Goal: Task Accomplishment & Management: Manage account settings

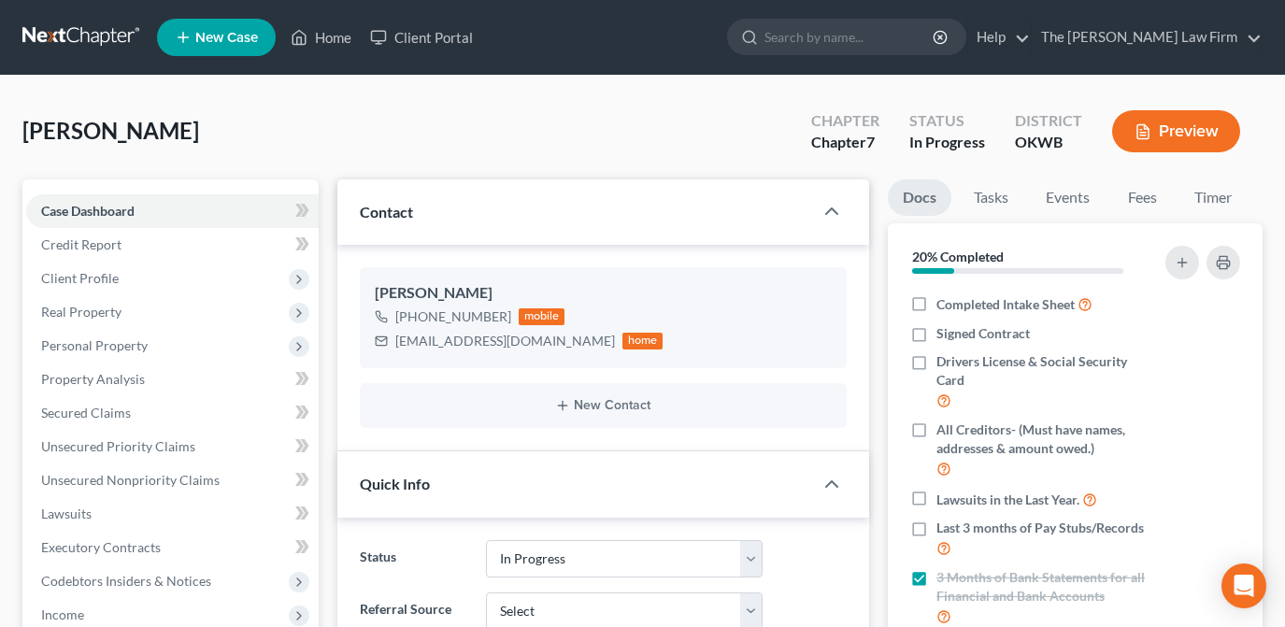
select select "4"
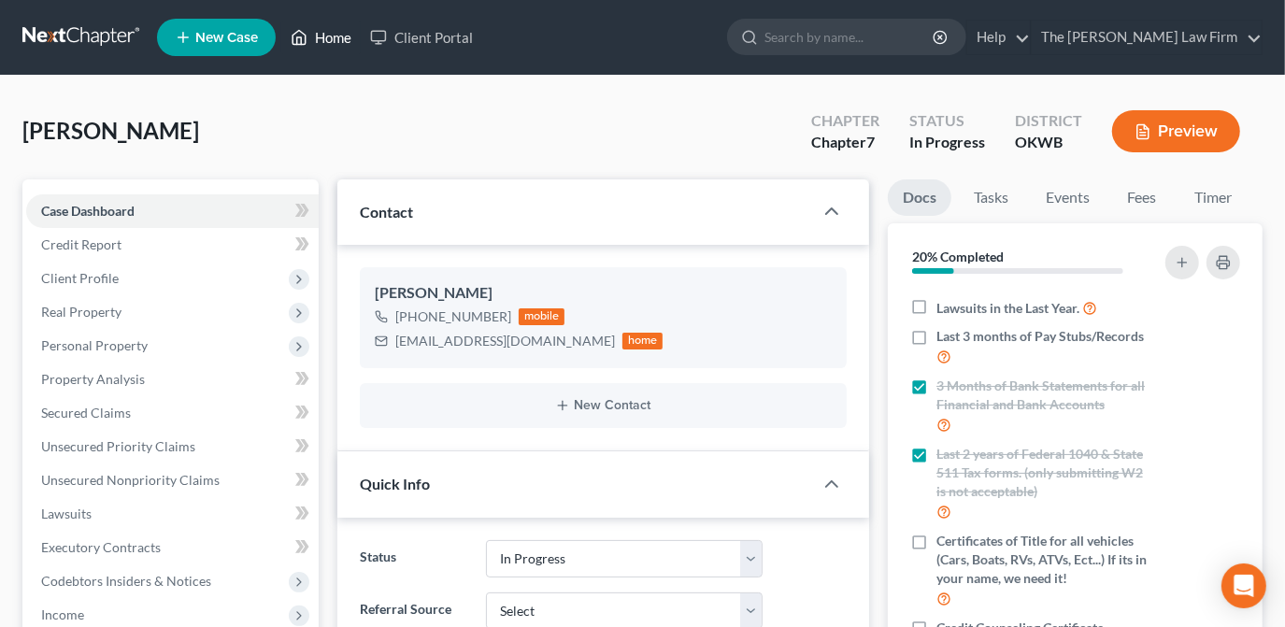
click at [357, 36] on link "Home" at bounding box center [320, 38] width 79 height 34
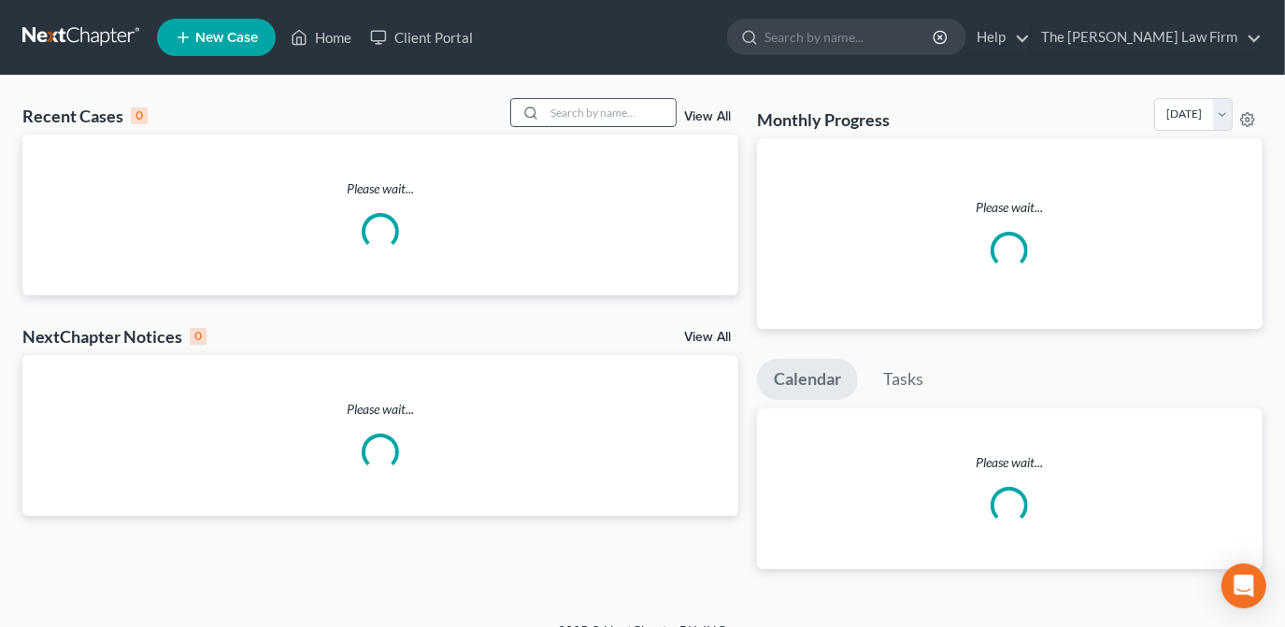
click at [599, 112] on input "search" at bounding box center [610, 112] width 131 height 27
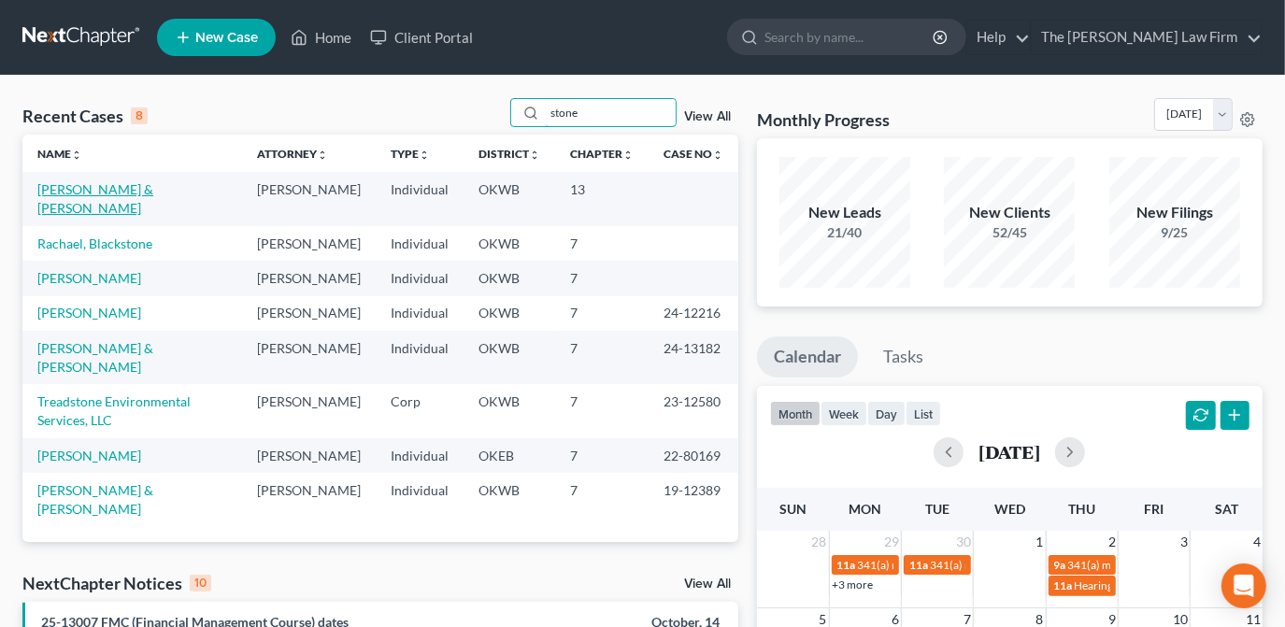
type input "stone"
click at [148, 194] on link "[PERSON_NAME] & [PERSON_NAME]" at bounding box center [95, 198] width 116 height 35
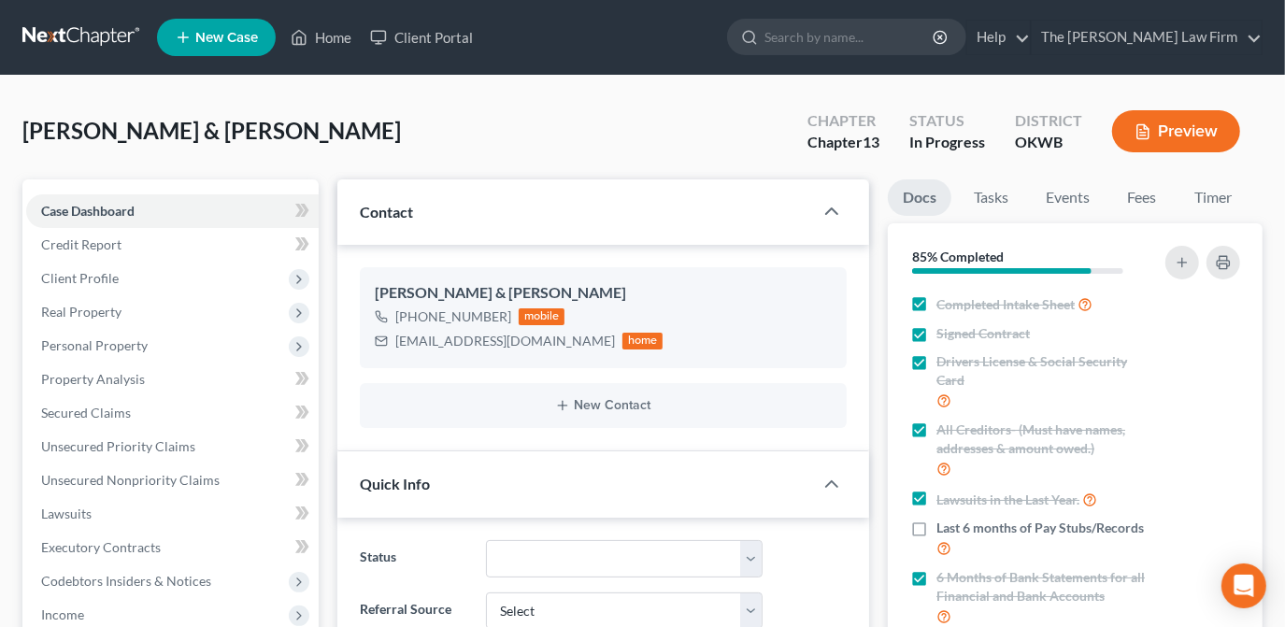
scroll to position [202, 0]
click at [339, 34] on link "Home" at bounding box center [320, 38] width 79 height 34
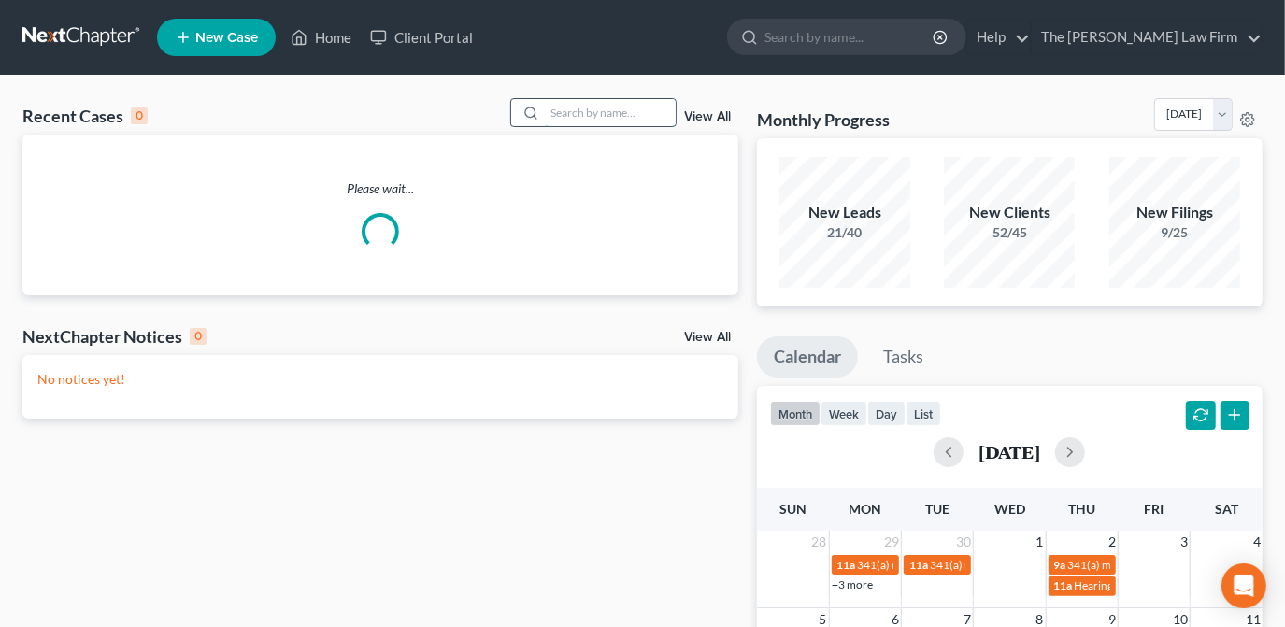
click at [583, 118] on input "search" at bounding box center [610, 112] width 131 height 27
click at [592, 112] on input "search" at bounding box center [610, 112] width 131 height 27
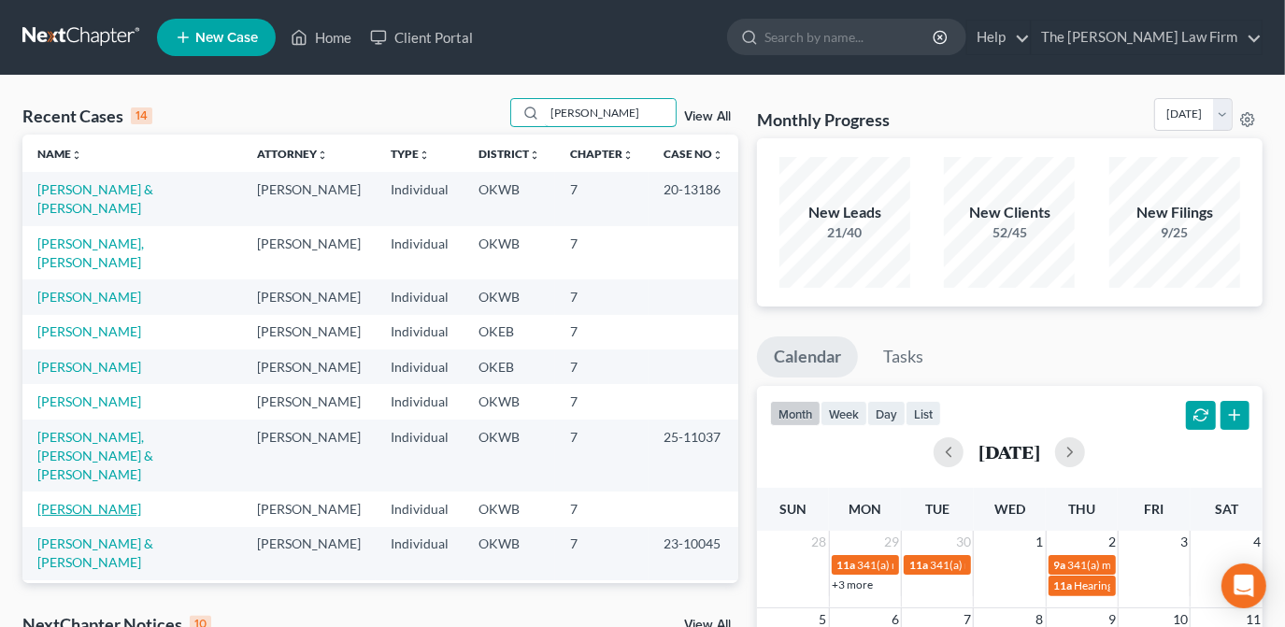
type input "[PERSON_NAME]"
click at [107, 501] on link "[PERSON_NAME]" at bounding box center [89, 509] width 104 height 16
select select "4"
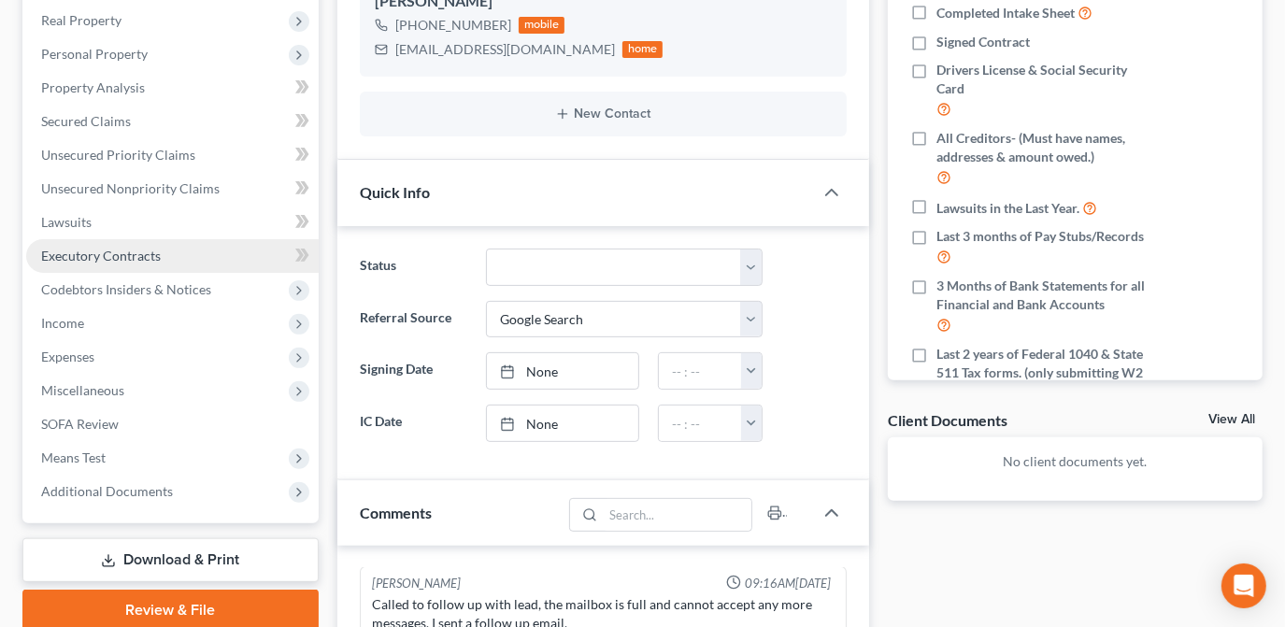
scroll to position [254, 0]
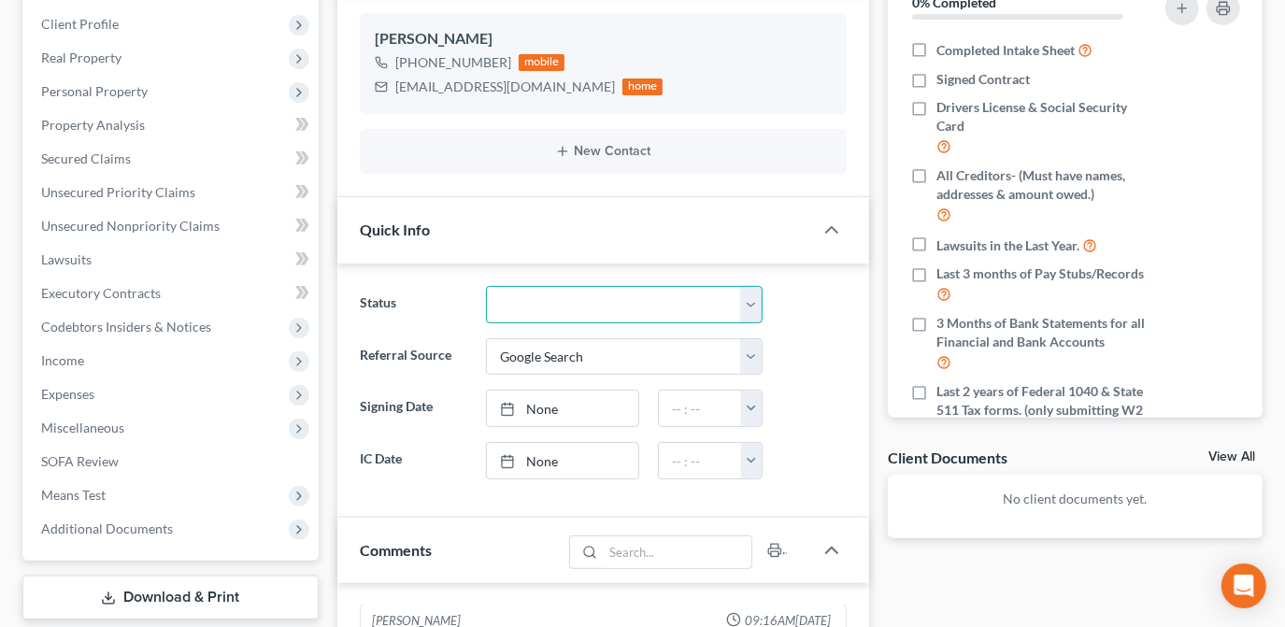
click at [620, 300] on select "Discharged Dismissed Filed Info Sent In Progress Lead Lost Lead Ready to File R…" at bounding box center [624, 304] width 277 height 37
select select "4"
click at [486, 286] on select "Discharged Dismissed Filed Info Sent In Progress Lead Lost Lead Ready to File R…" at bounding box center [624, 304] width 277 height 37
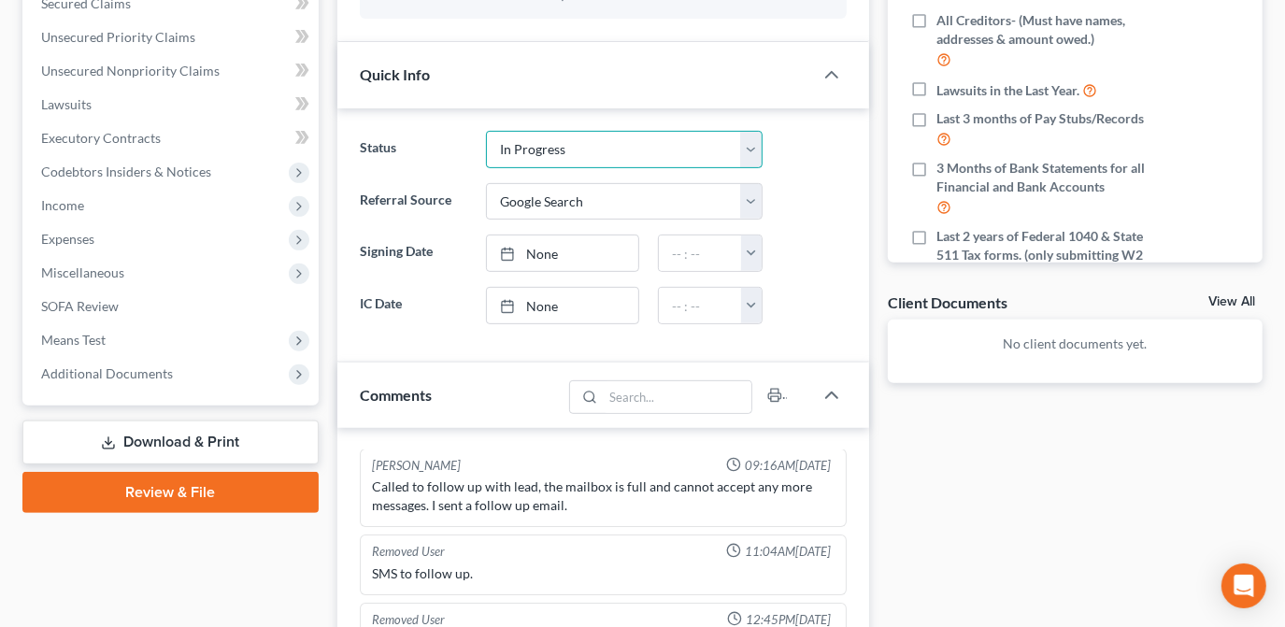
scroll to position [424, 0]
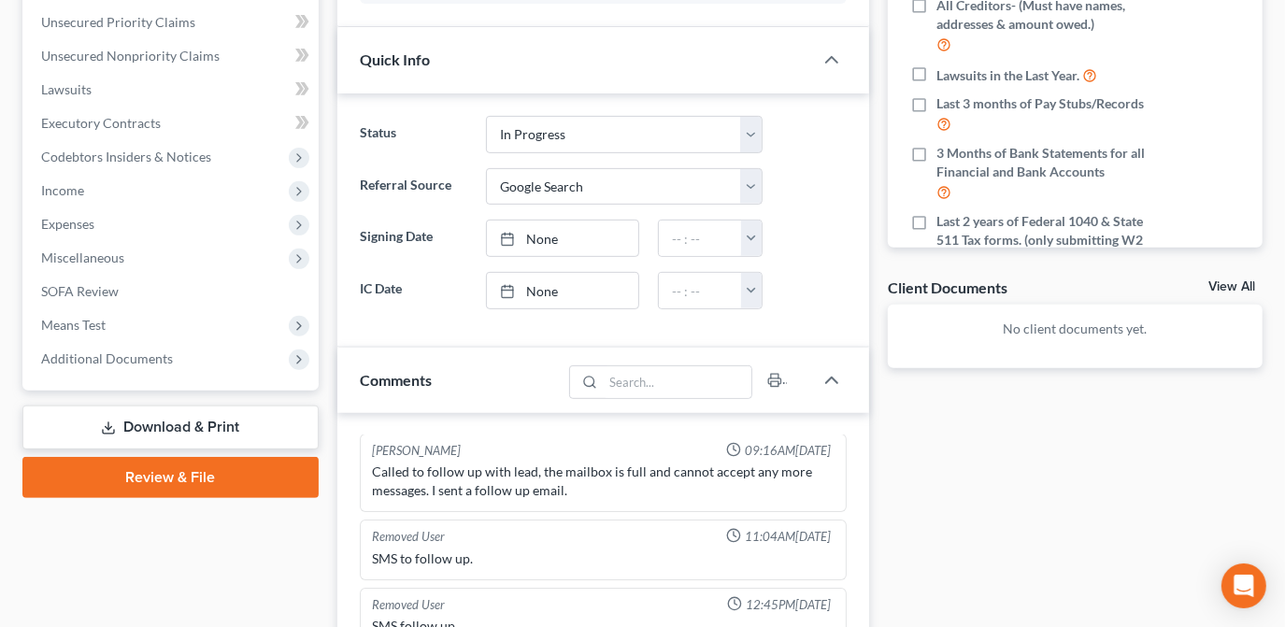
click at [904, 524] on div "Docs Tasks Events Fees Timer 0% Completed Nothing here yet! Completed Intake Sh…" at bounding box center [1074, 424] width 393 height 1338
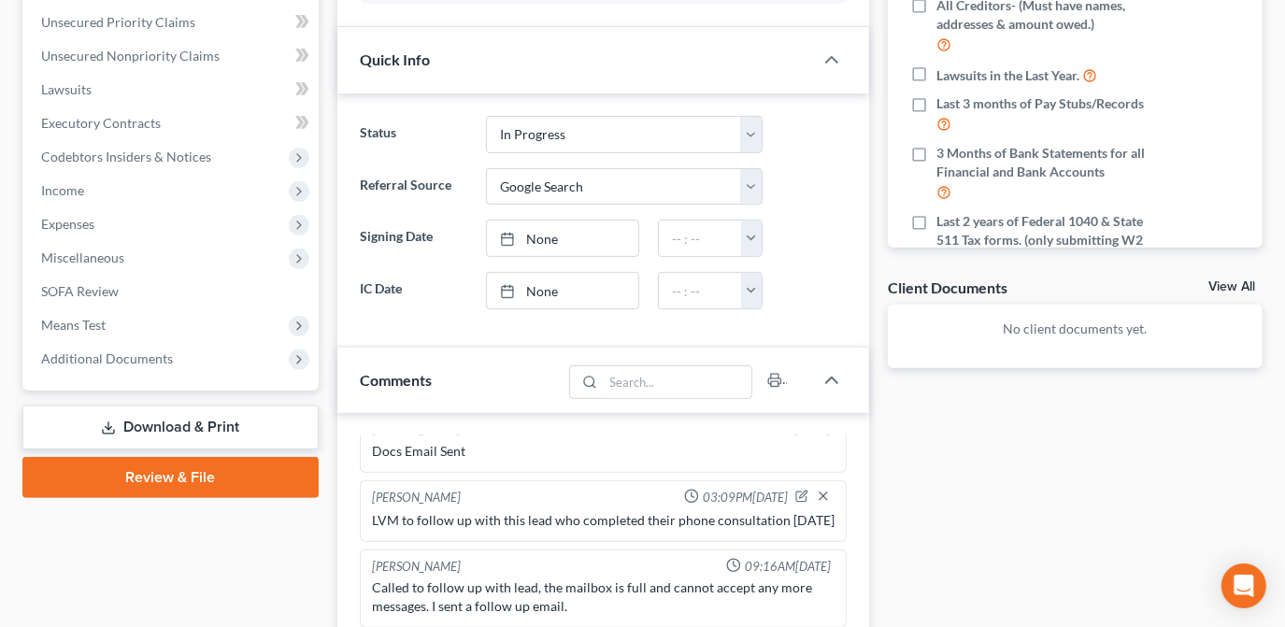
scroll to position [0, 0]
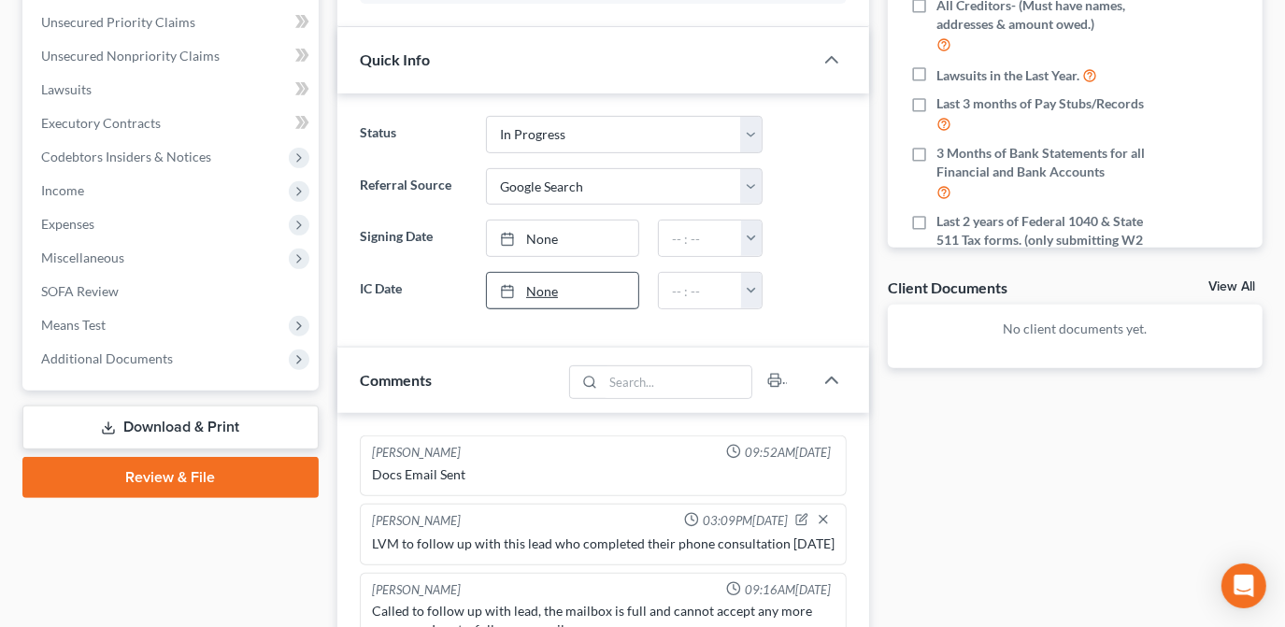
click at [570, 282] on link "None" at bounding box center [562, 291] width 151 height 36
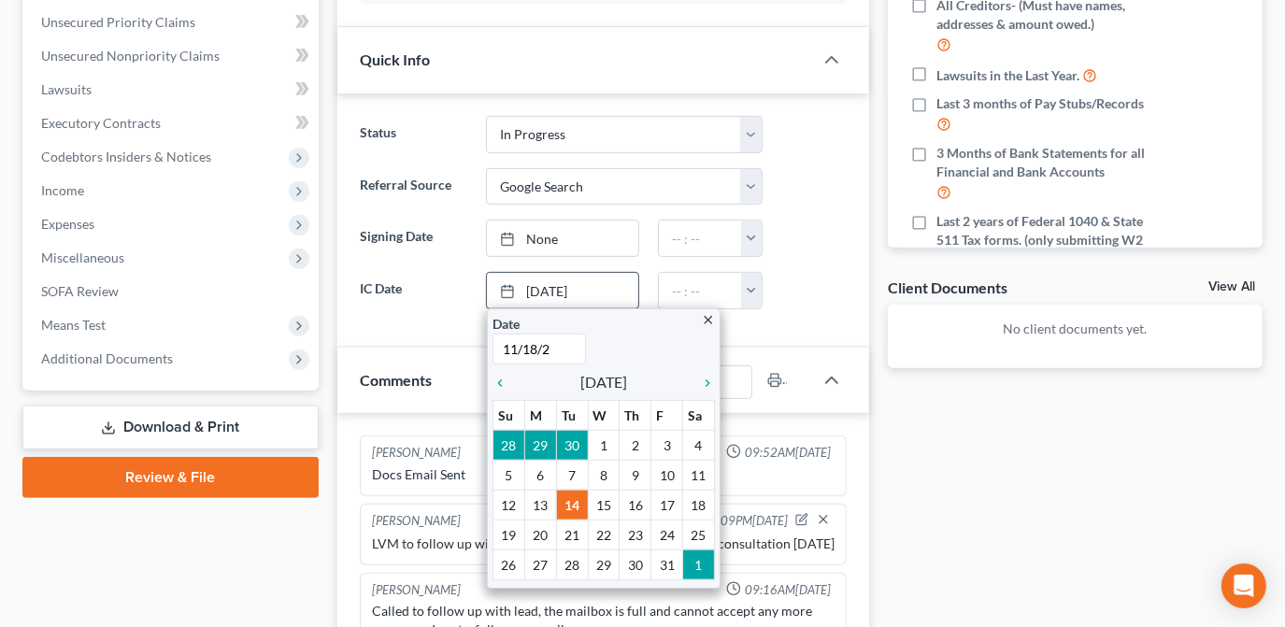
type input "[DATE]"
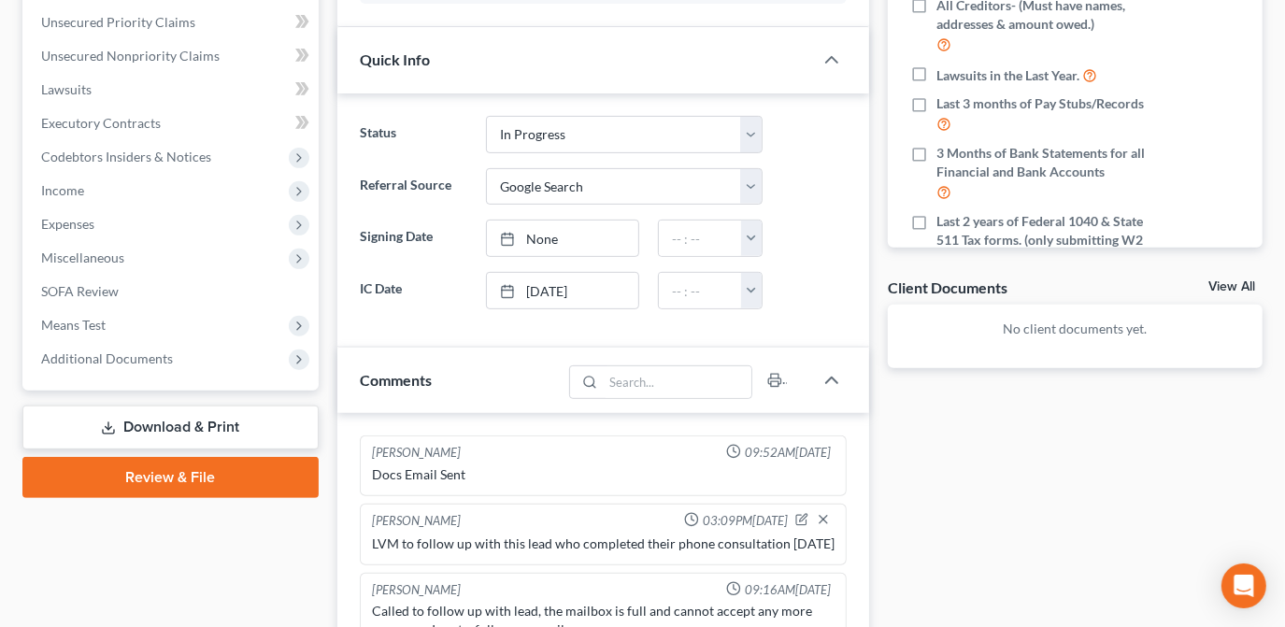
click at [994, 511] on div "Docs Tasks Events Fees Timer 0% Completed Nothing here yet! Completed Intake Sh…" at bounding box center [1074, 424] width 393 height 1338
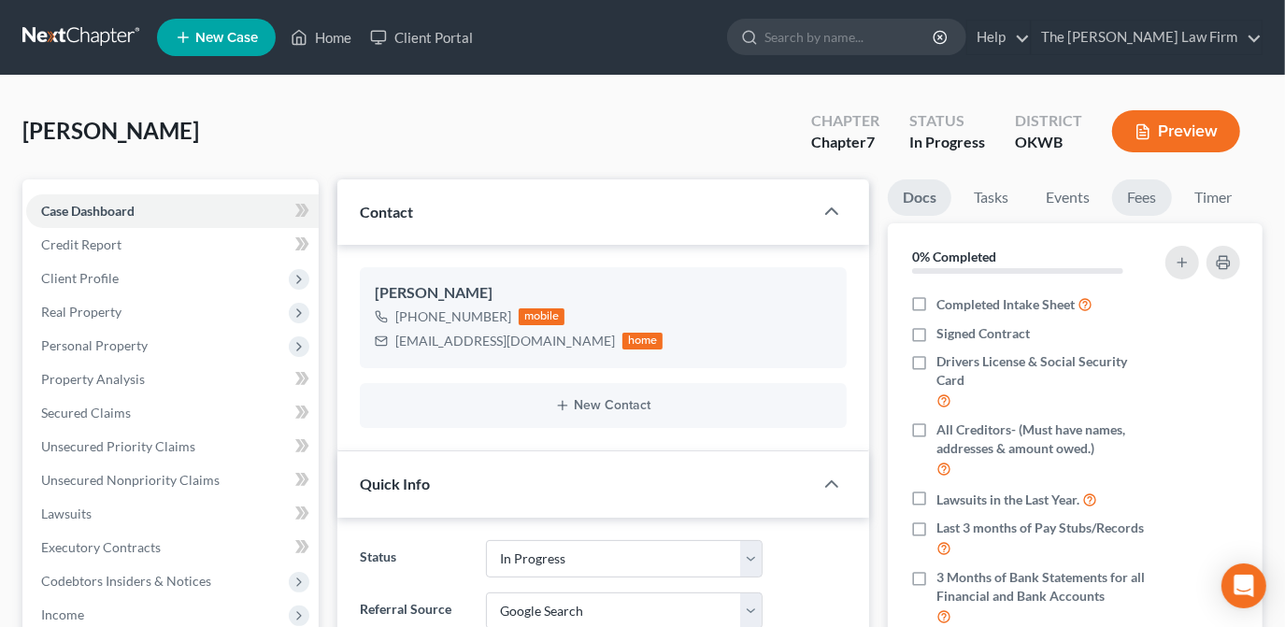
click at [1126, 198] on link "Fees" at bounding box center [1142, 197] width 60 height 36
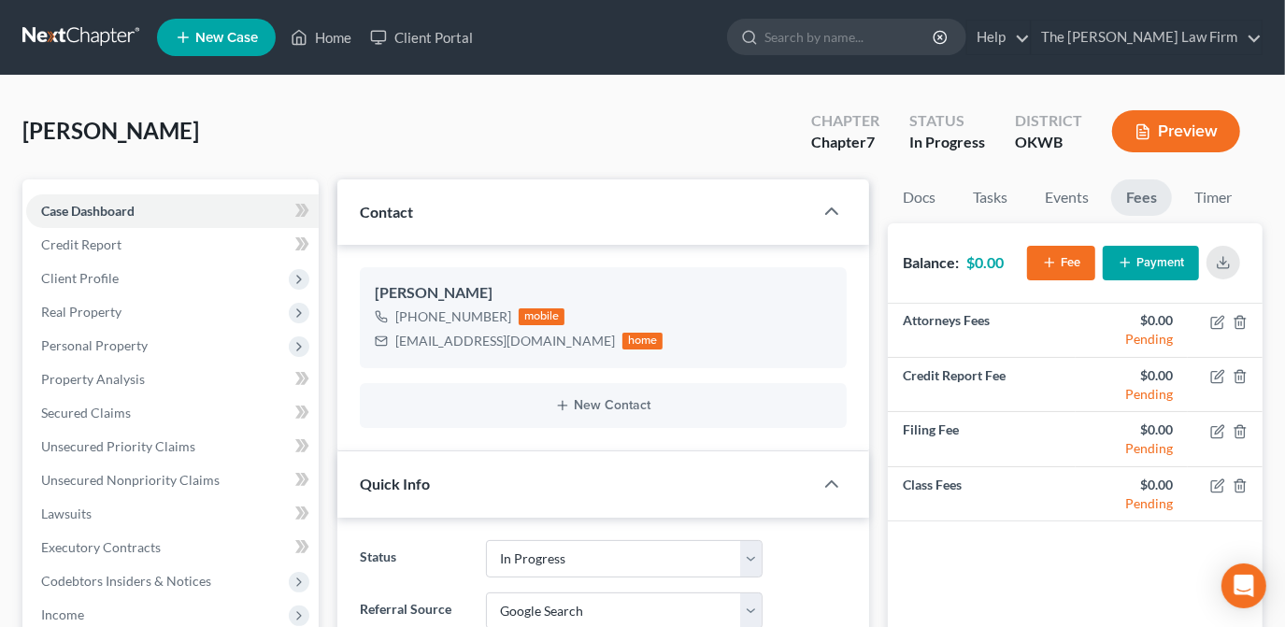
click at [1130, 257] on icon "button" at bounding box center [1124, 262] width 15 height 15
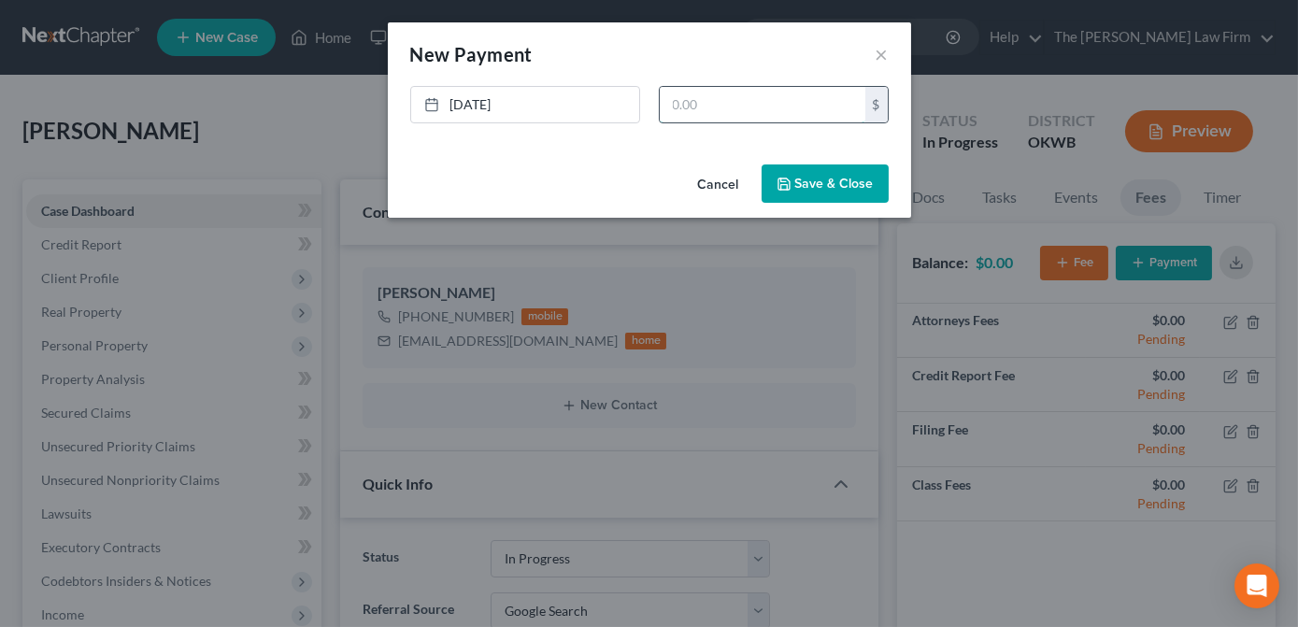
click at [781, 101] on input "text" at bounding box center [763, 105] width 206 height 36
type input "1,800.00"
click at [839, 178] on button "Save & Close" at bounding box center [824, 183] width 127 height 39
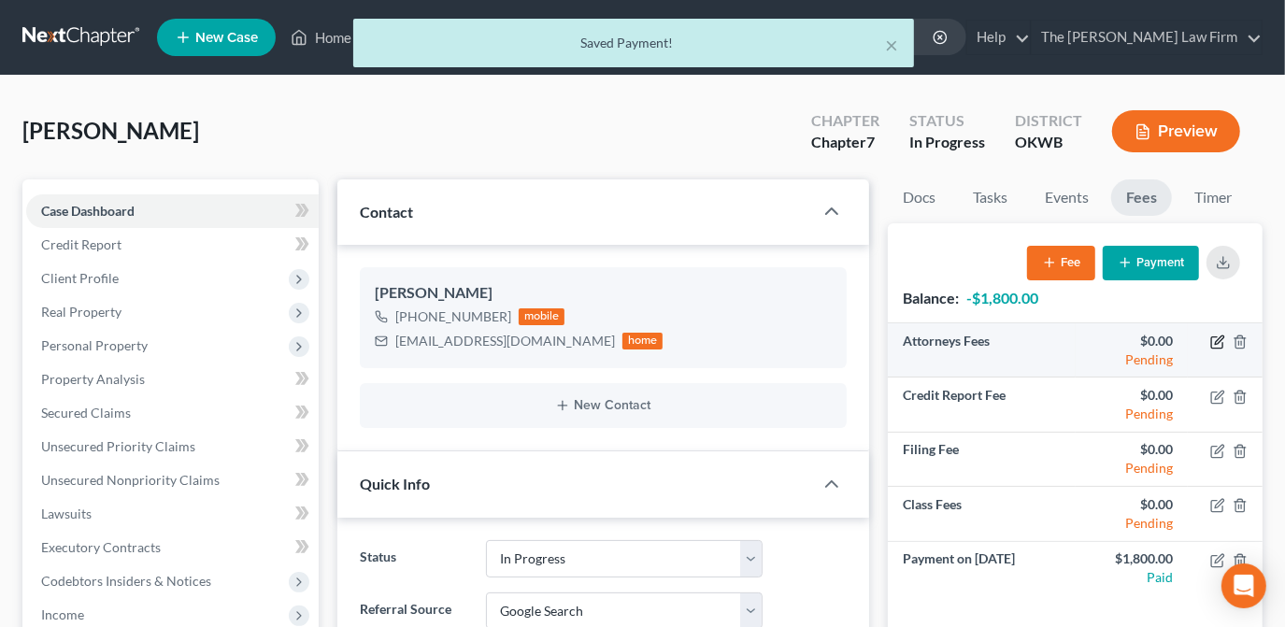
click at [1218, 337] on icon "button" at bounding box center [1217, 341] width 15 height 15
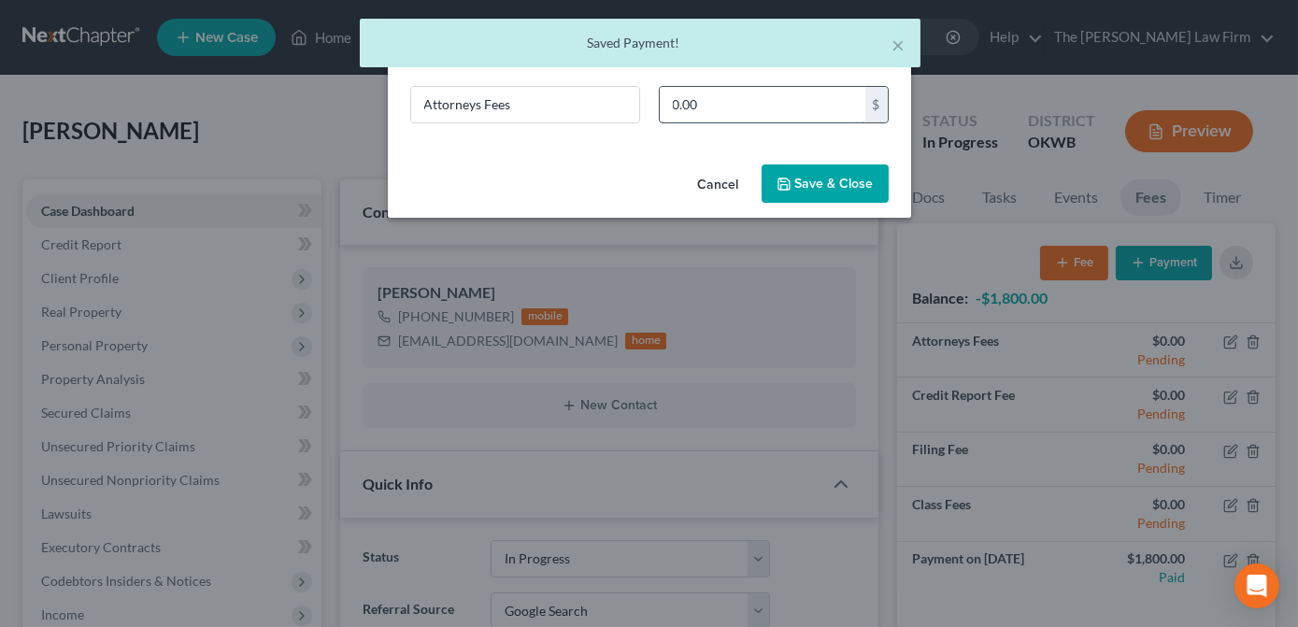
click at [709, 97] on input "0.00" at bounding box center [763, 105] width 206 height 36
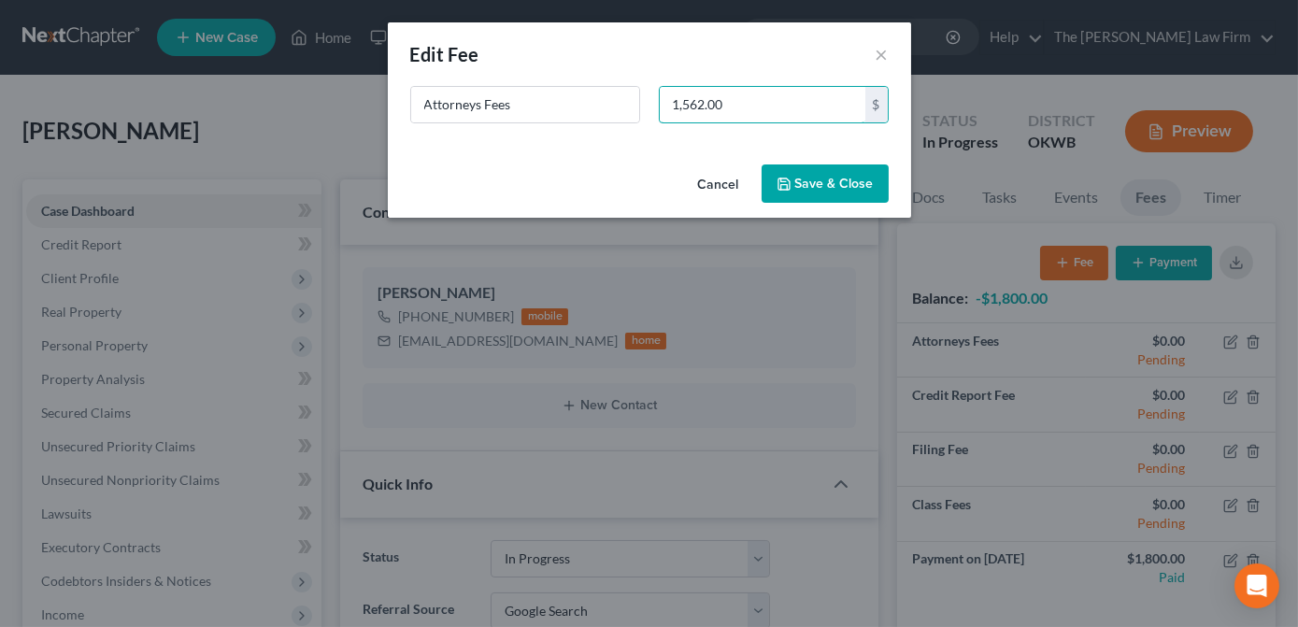
type input "1,562.00"
click at [854, 193] on button "Save & Close" at bounding box center [824, 183] width 127 height 39
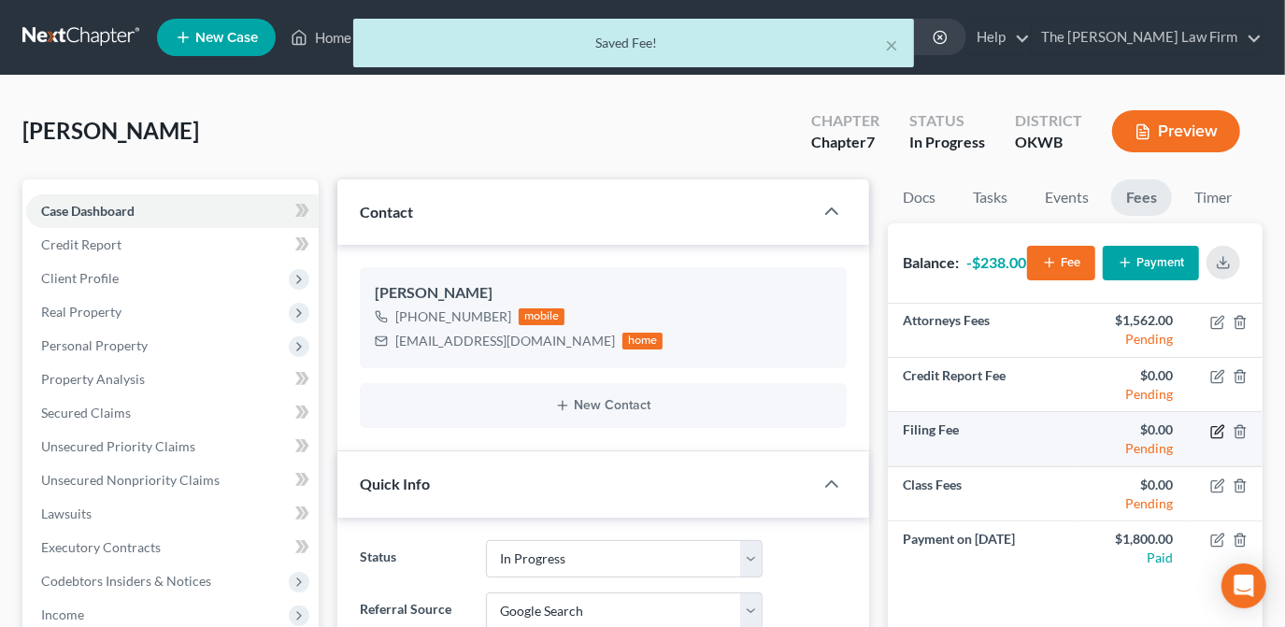
click at [1217, 434] on icon "button" at bounding box center [1219, 429] width 8 height 8
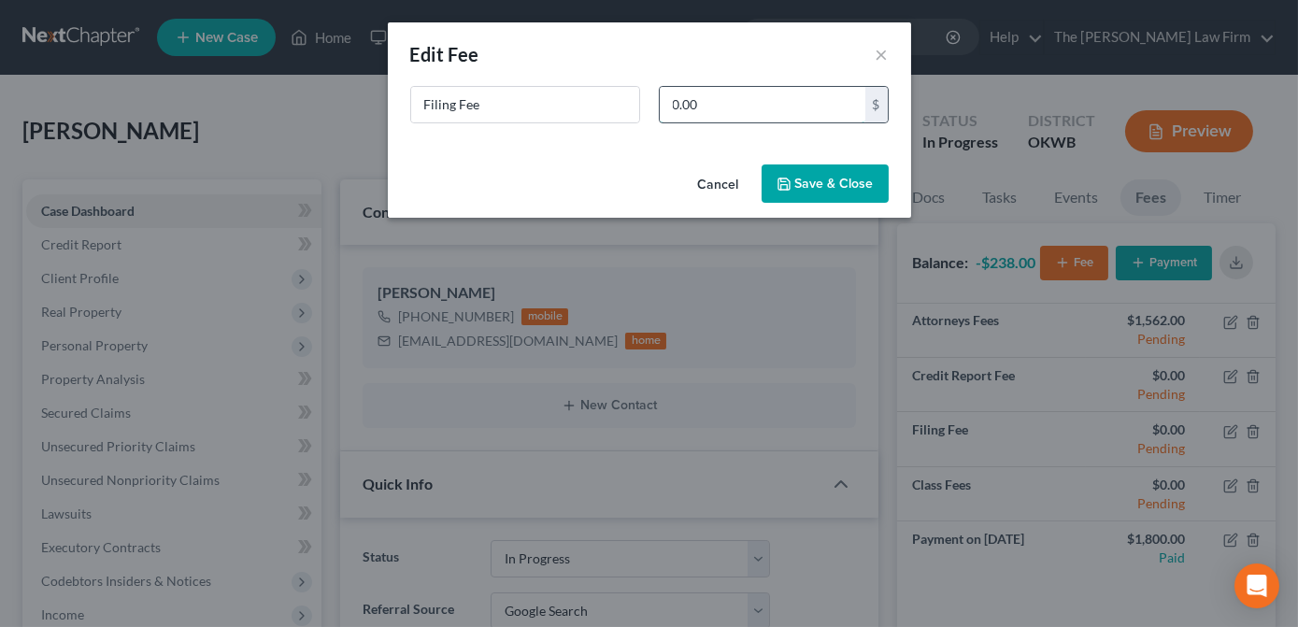
click at [746, 101] on input "0.00" at bounding box center [763, 105] width 206 height 36
type input "338.00"
click at [832, 178] on button "Save & Close" at bounding box center [824, 183] width 127 height 39
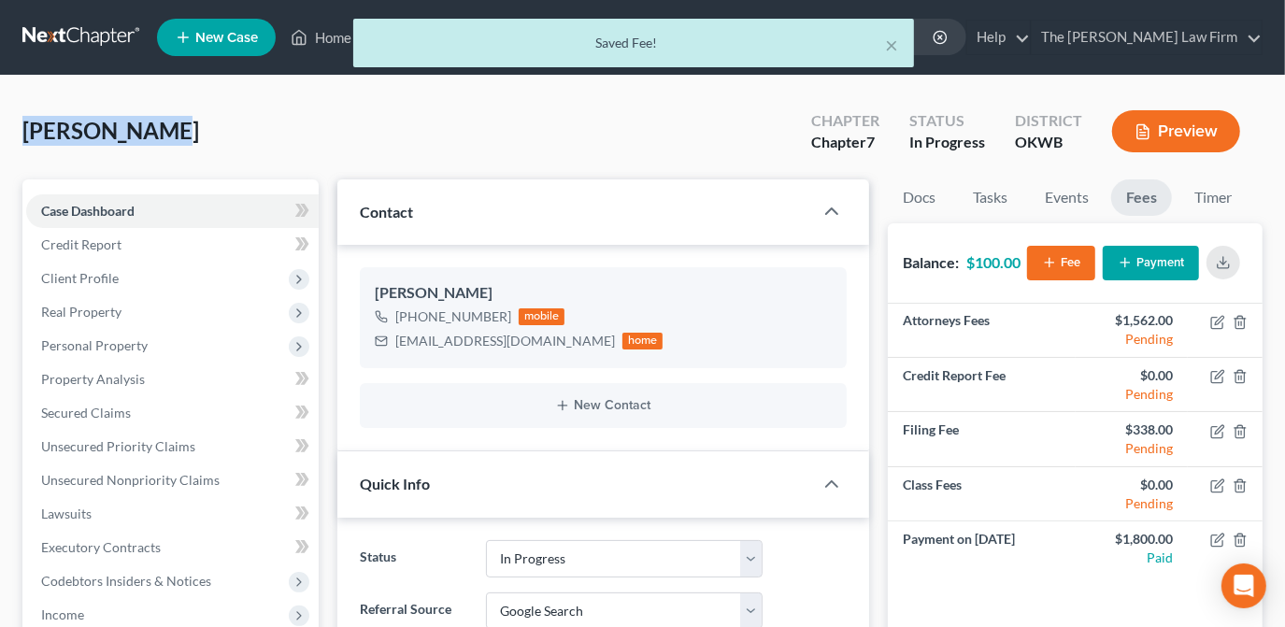
drag, startPoint x: 155, startPoint y: 131, endPoint x: 21, endPoint y: 133, distance: 134.5
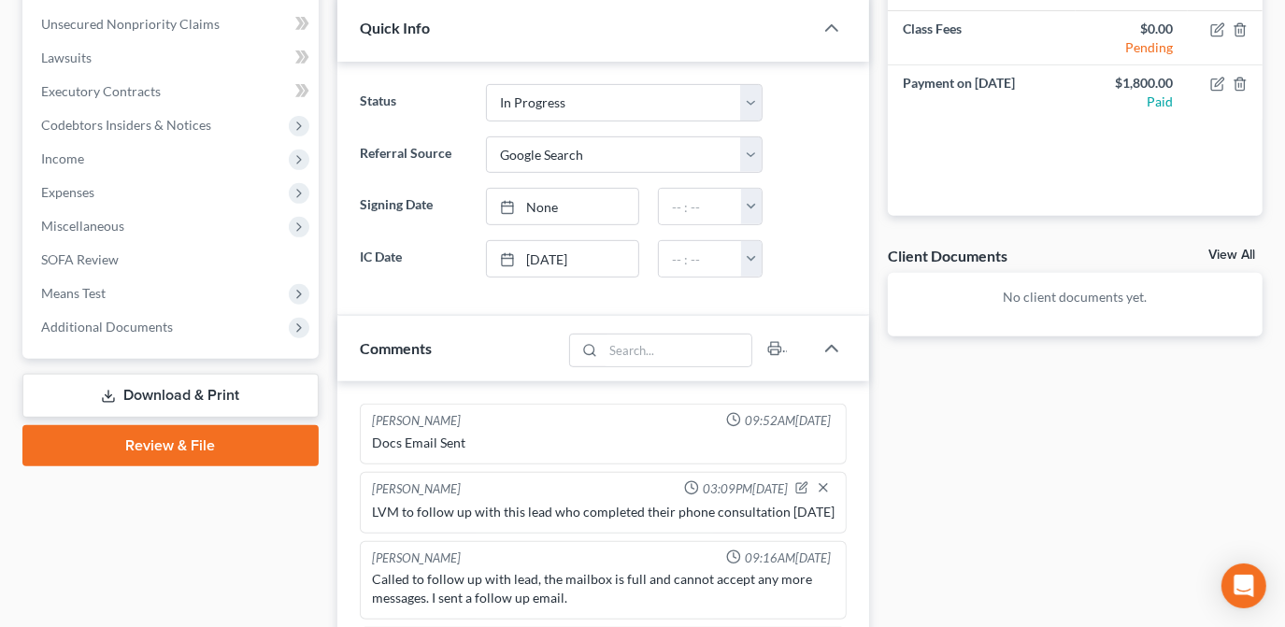
scroll to position [594, 0]
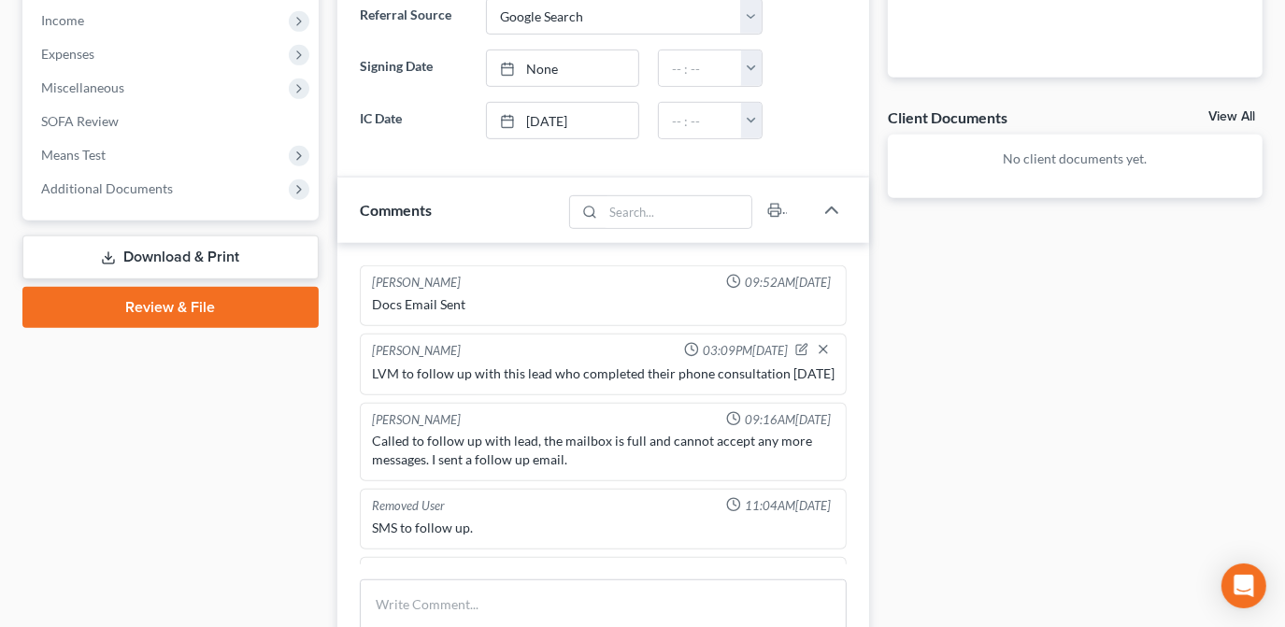
drag, startPoint x: 968, startPoint y: 436, endPoint x: 969, endPoint y: 447, distance: 10.3
click at [969, 447] on div "Docs Tasks Events Fees Timer 0% Completed Nothing here yet! Completed Intake Sh…" at bounding box center [1074, 254] width 393 height 1338
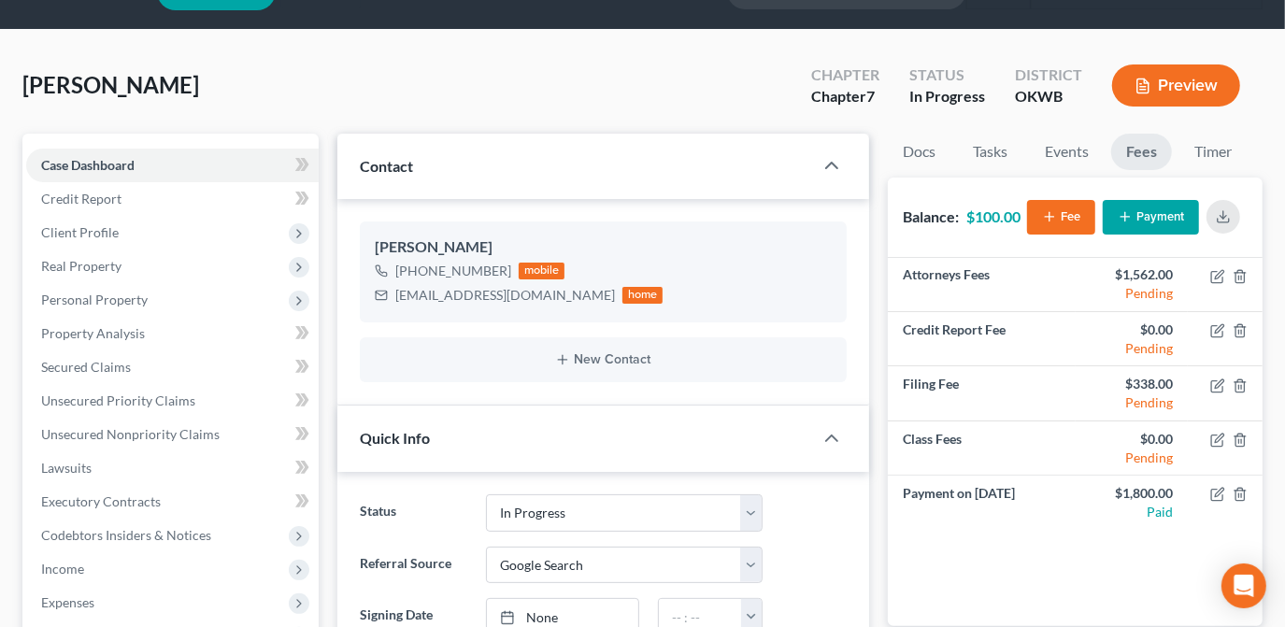
scroll to position [0, 0]
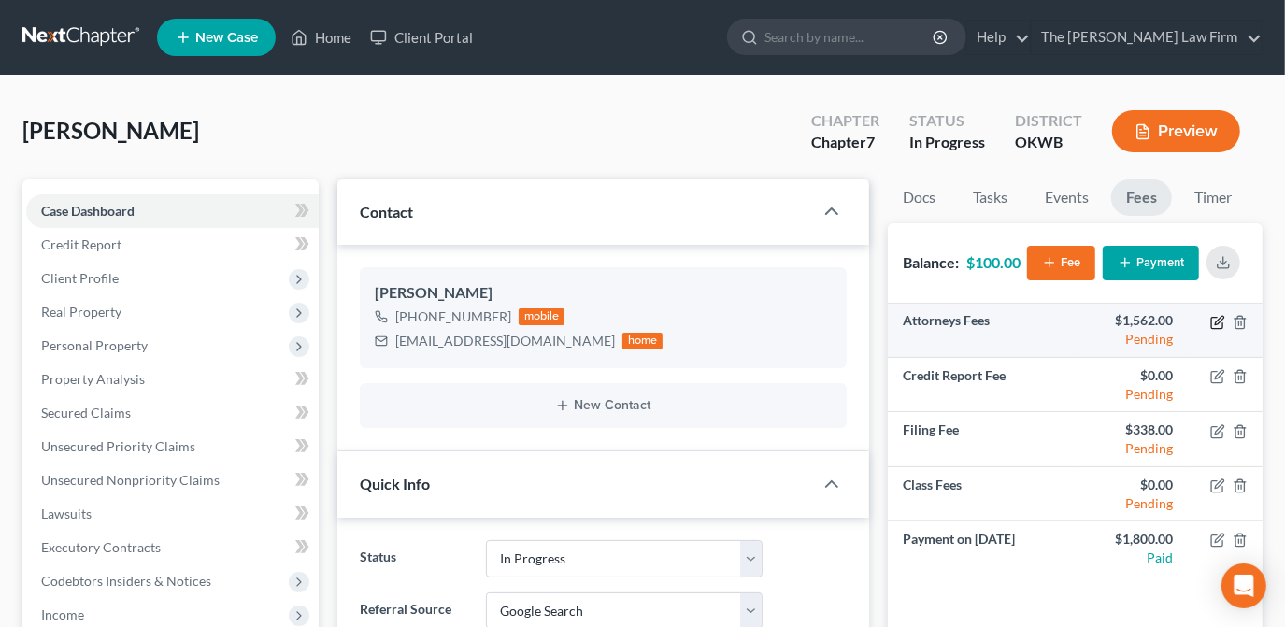
click at [1211, 325] on icon "button" at bounding box center [1216, 322] width 11 height 11
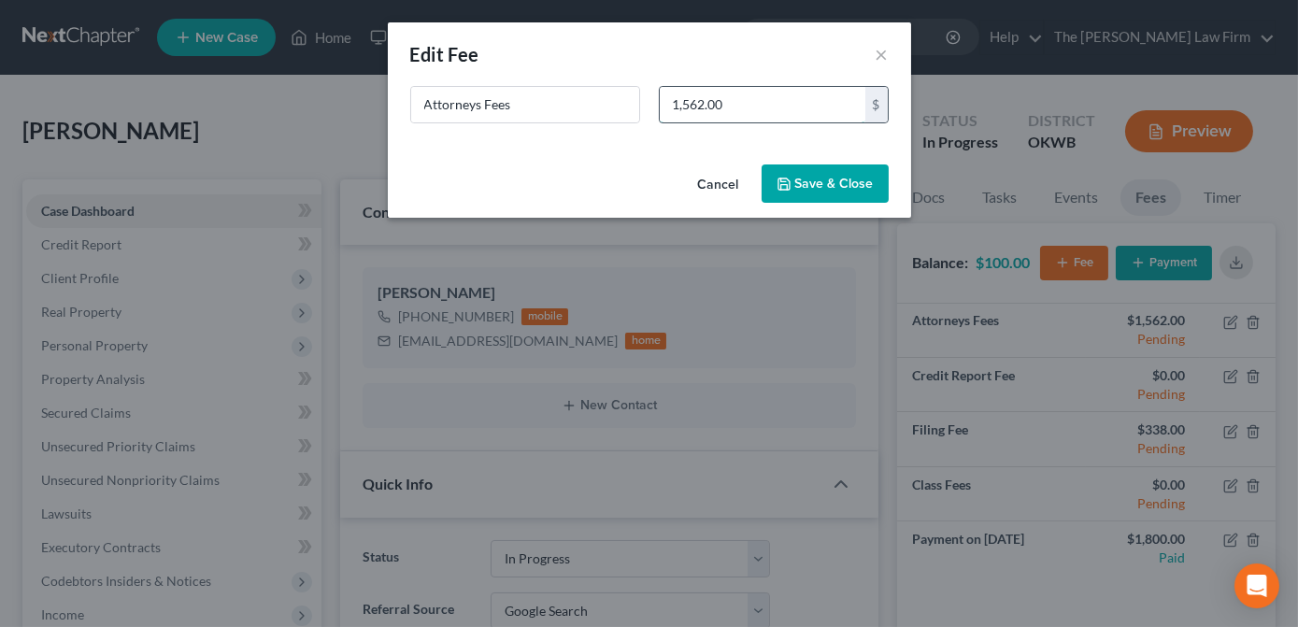
click at [690, 103] on input "1,562.00" at bounding box center [763, 105] width 206 height 36
type input "1,462.00"
click at [861, 181] on button "Save & Close" at bounding box center [824, 183] width 127 height 39
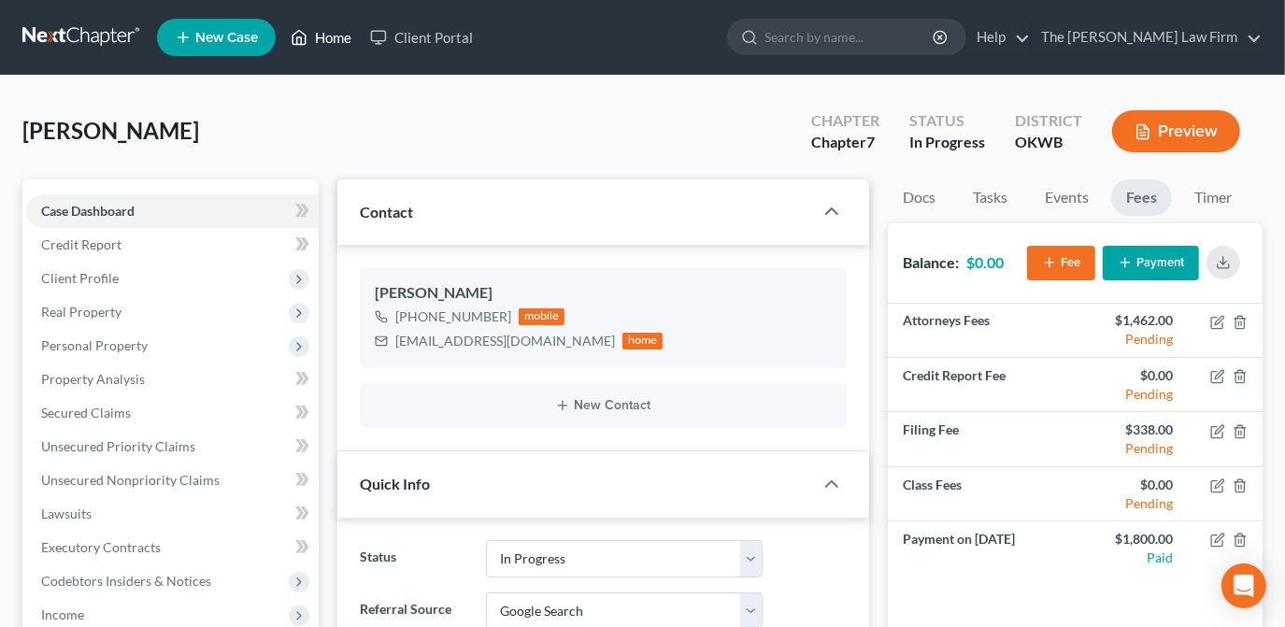
drag, startPoint x: 317, startPoint y: 43, endPoint x: 338, endPoint y: 48, distance: 22.0
click at [317, 43] on link "Home" at bounding box center [320, 38] width 79 height 34
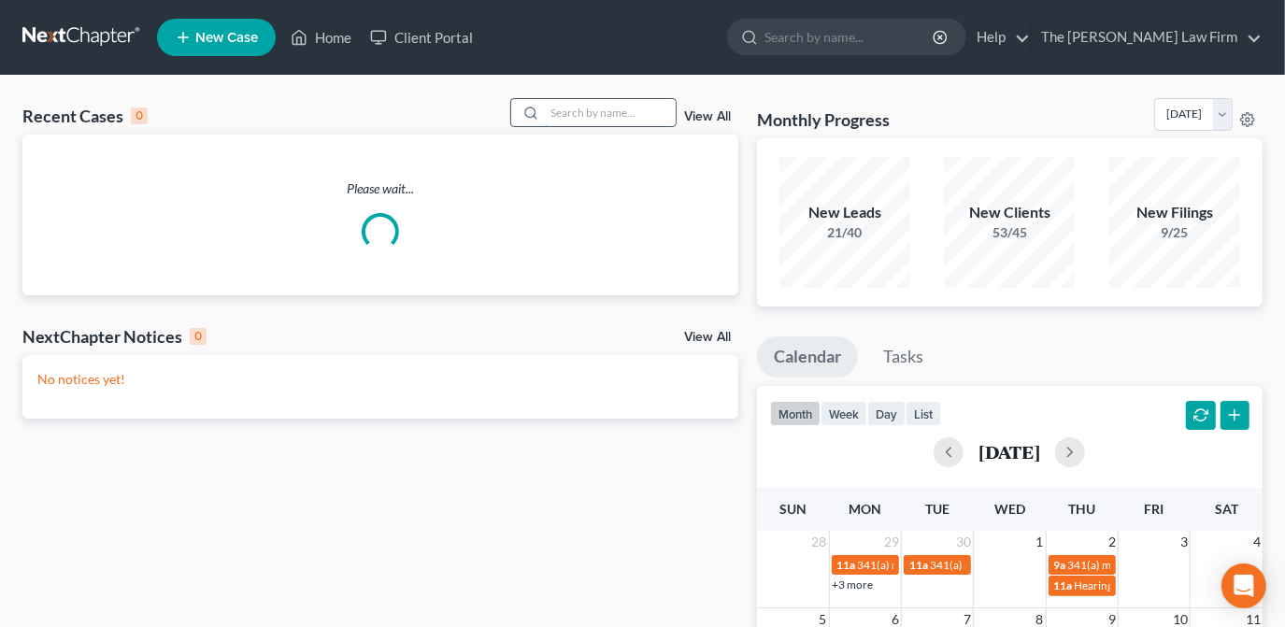
click at [624, 114] on input "search" at bounding box center [610, 112] width 131 height 27
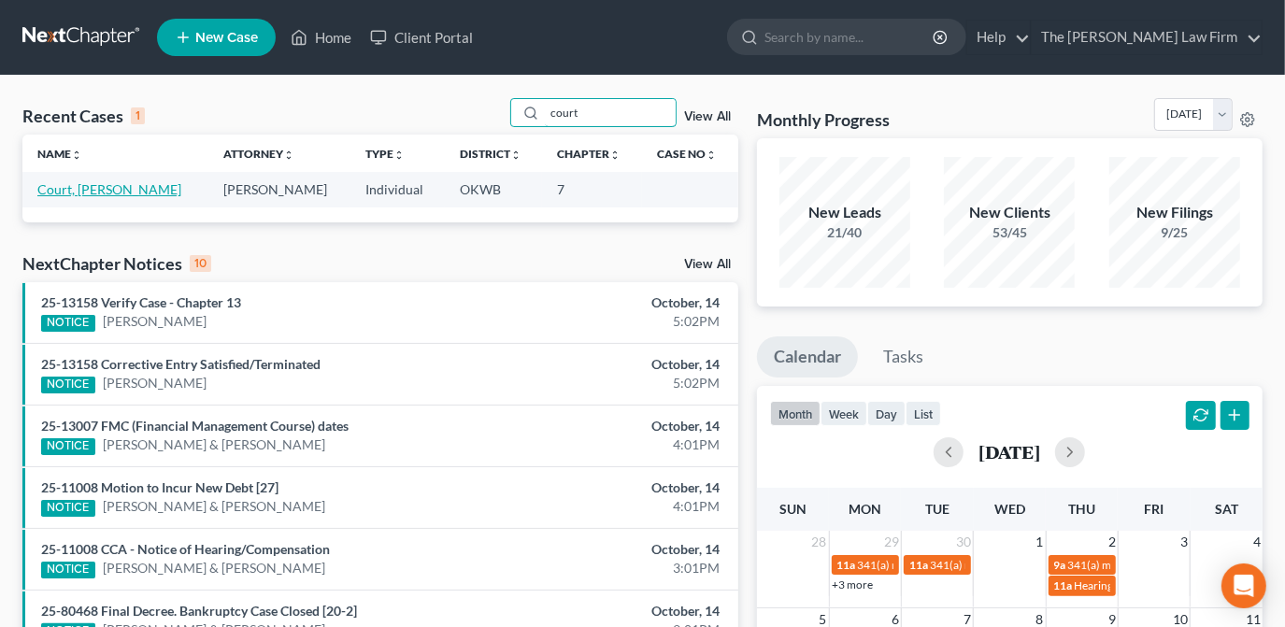
type input "court"
click at [124, 185] on link "Court, [PERSON_NAME]" at bounding box center [109, 189] width 144 height 16
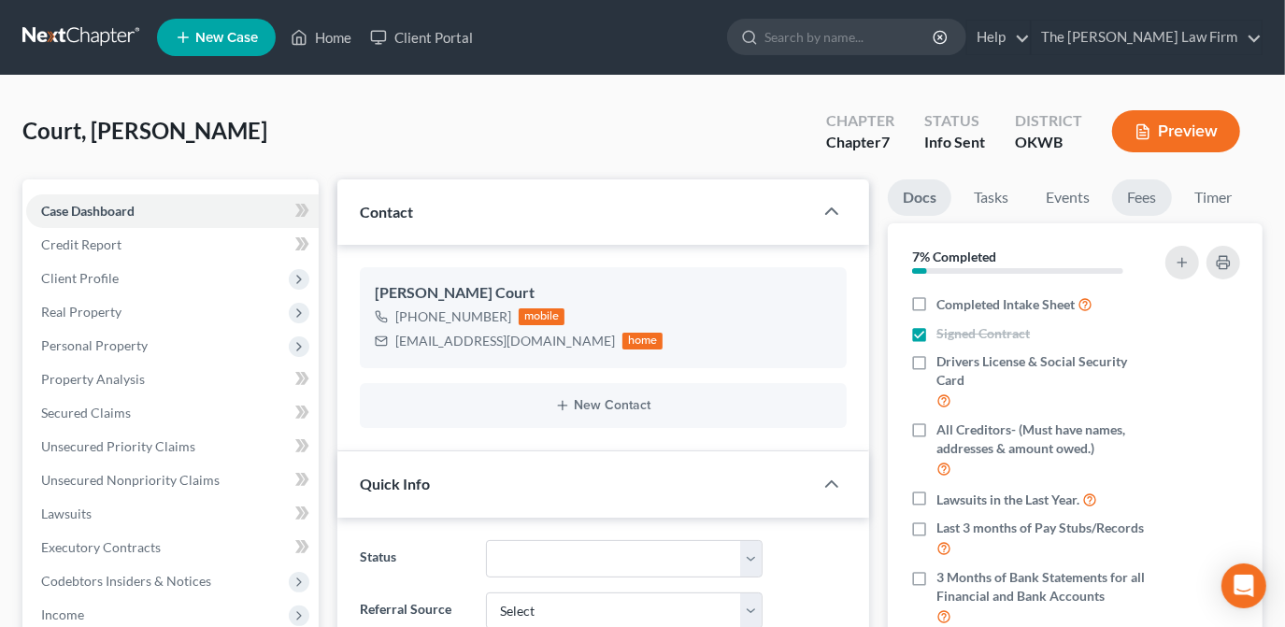
scroll to position [135, 0]
click at [1145, 196] on link "Fees" at bounding box center [1142, 197] width 60 height 36
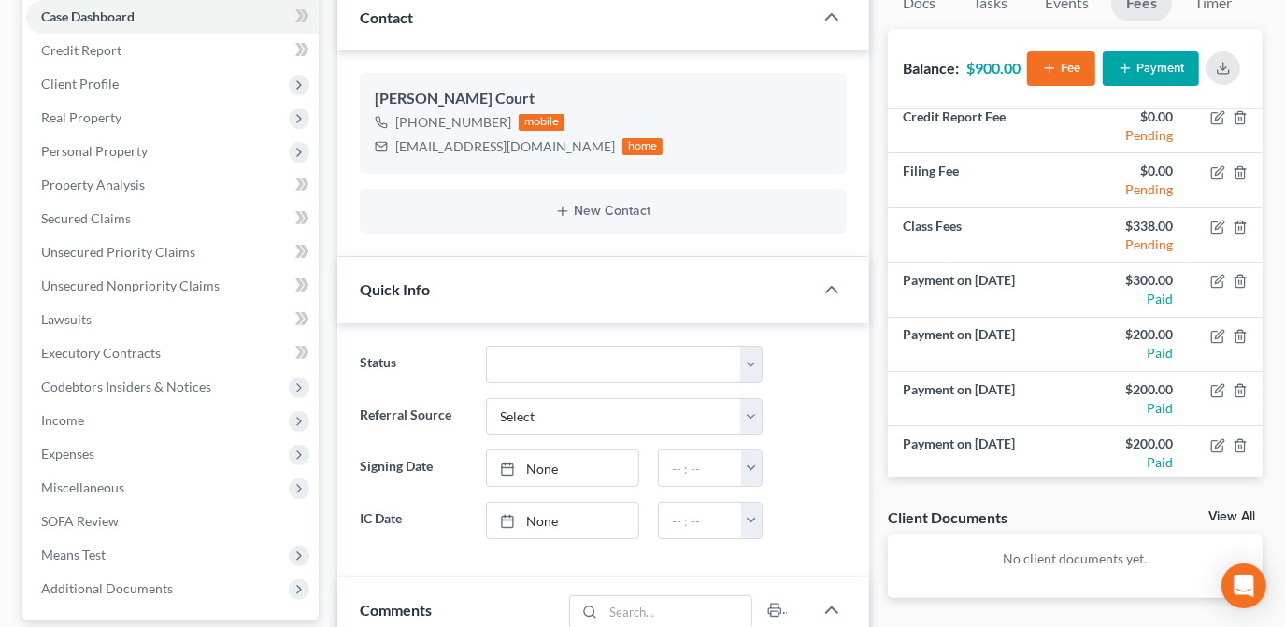
scroll to position [169, 0]
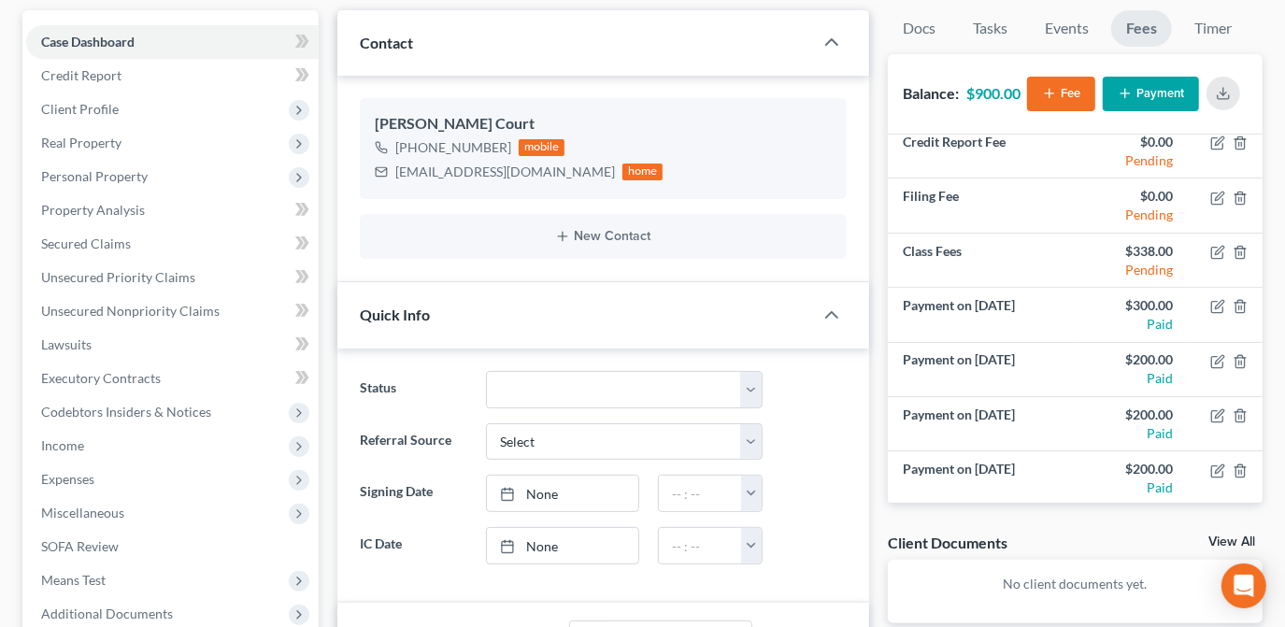
click at [1131, 100] on button "Payment" at bounding box center [1150, 94] width 96 height 35
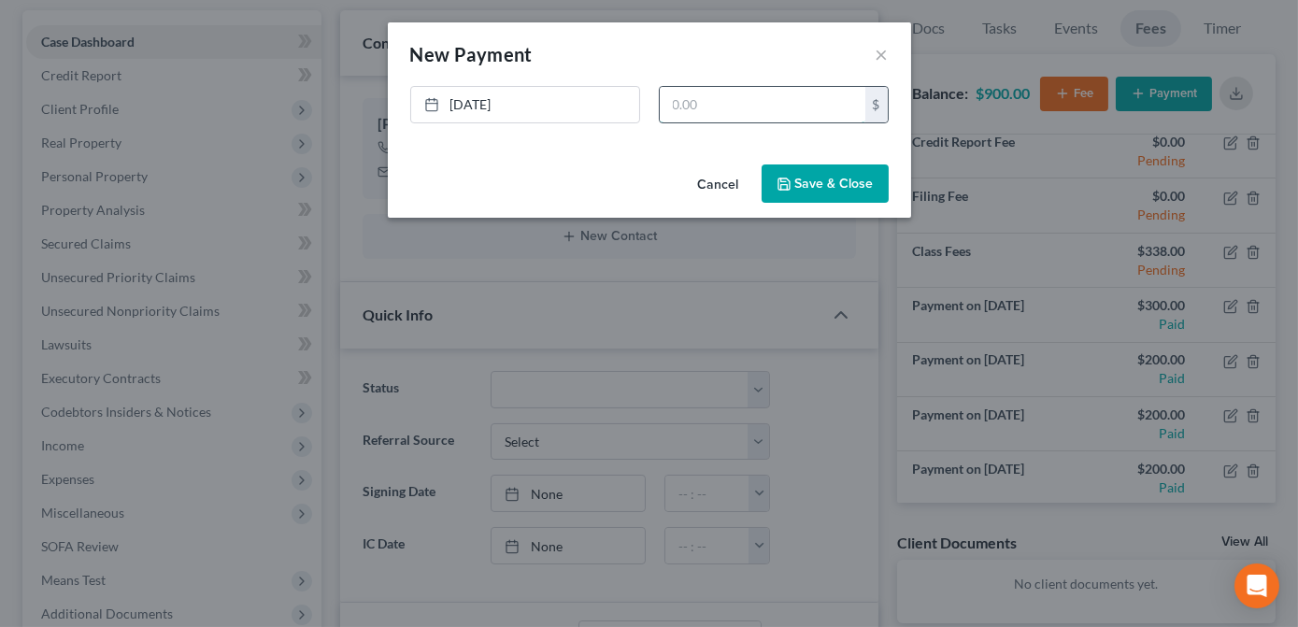
click at [777, 110] on input "text" at bounding box center [763, 105] width 206 height 36
type input "200.00"
click at [536, 98] on link "[DATE]" at bounding box center [525, 105] width 228 height 36
click at [866, 178] on button "Save & Close" at bounding box center [824, 183] width 127 height 39
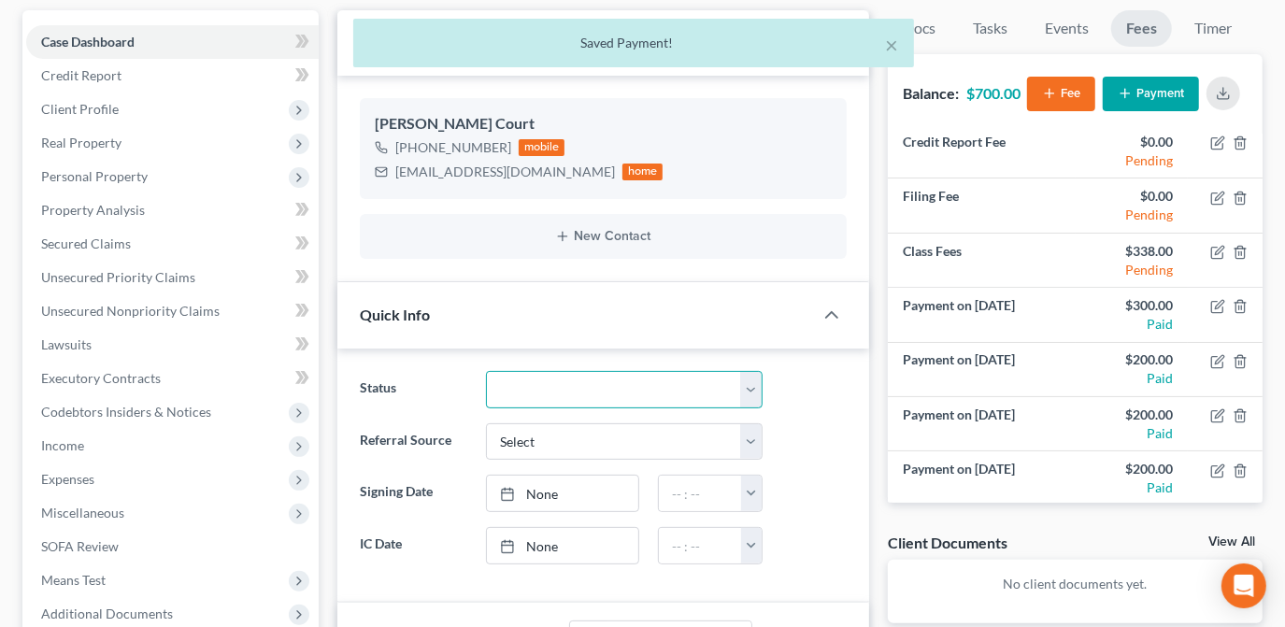
click at [742, 389] on select "Discharged Dismissed Filed Info Sent In Progress Lead Lost Lead Ready to File R…" at bounding box center [624, 389] width 277 height 37
select select "8"
click at [486, 371] on select "Discharged Dismissed Filed Info Sent In Progress Lead Lost Lead Ready to File R…" at bounding box center [624, 389] width 277 height 37
click at [823, 410] on ng-include "Status Discharged Dismissed Filed Info Sent In Progress Lead Lost Lead Ready to…" at bounding box center [603, 467] width 487 height 193
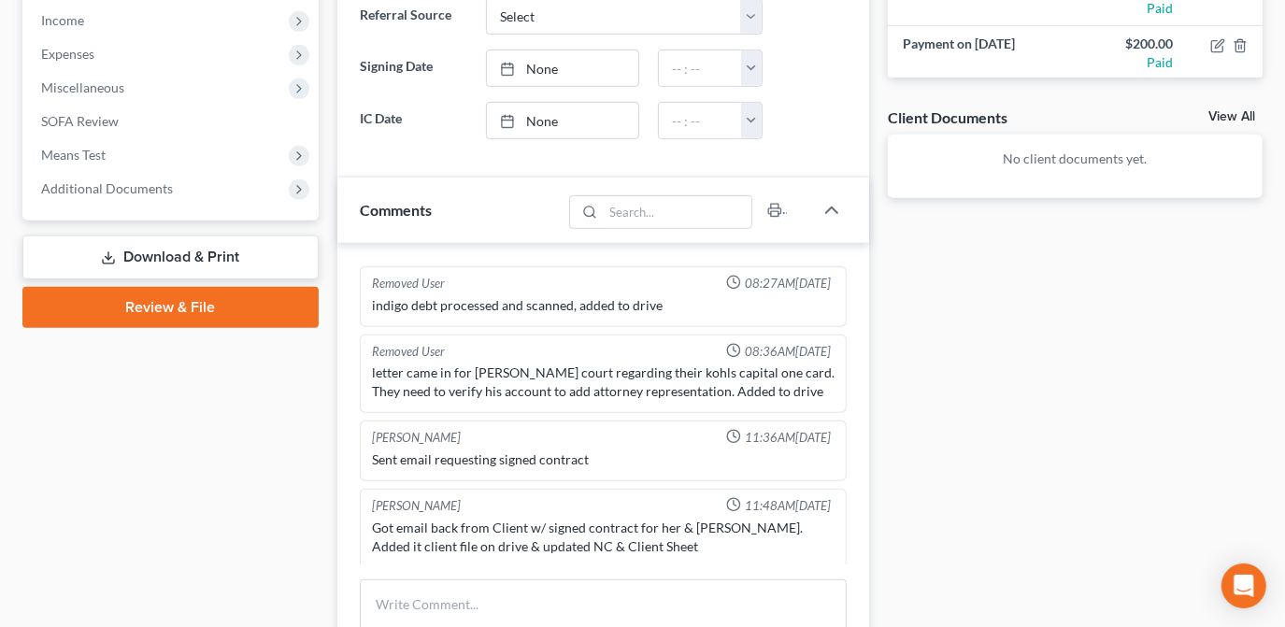
scroll to position [0, 0]
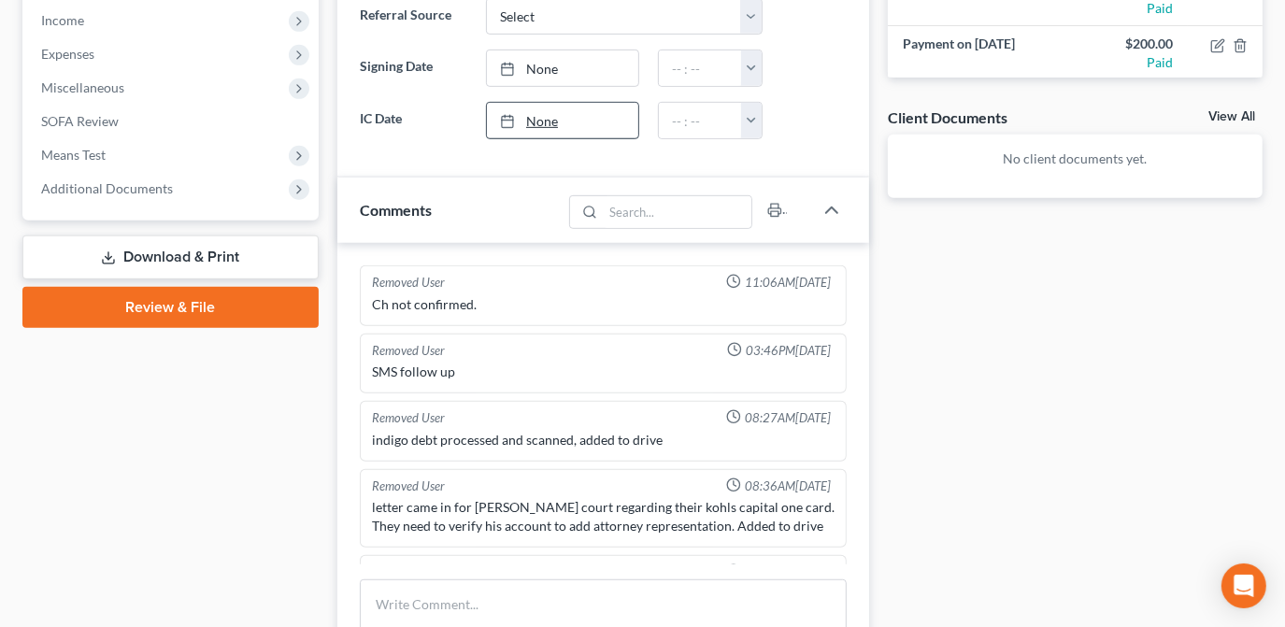
click at [565, 111] on link "None" at bounding box center [562, 121] width 151 height 36
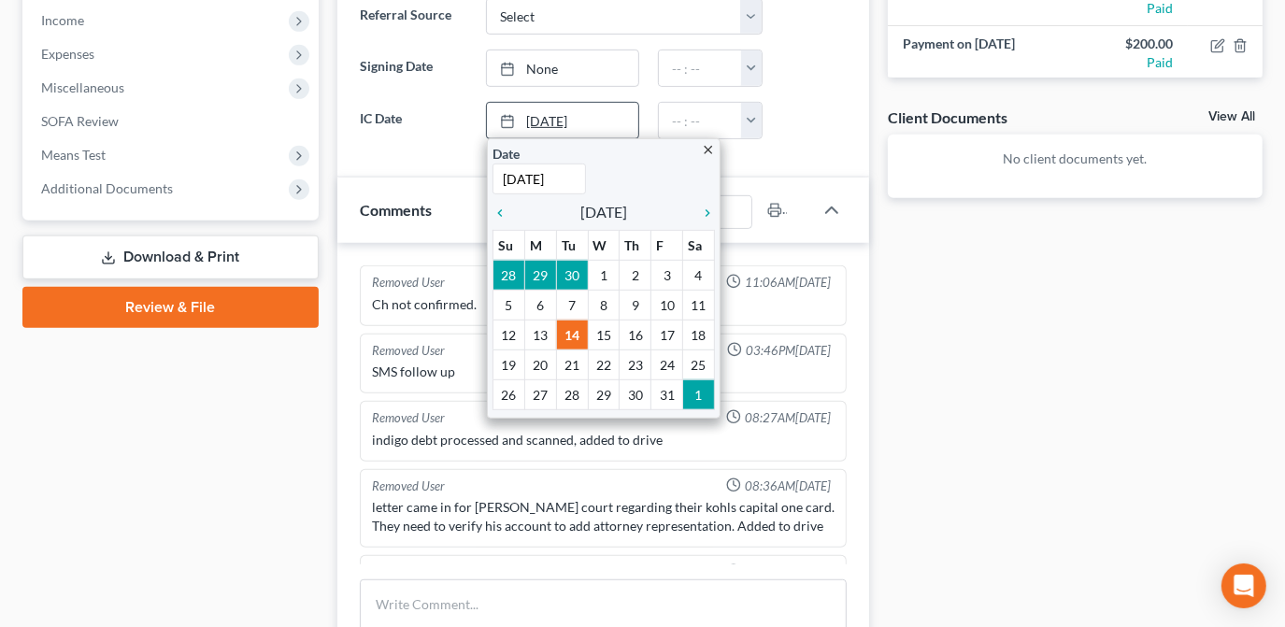
type input "[DATE]"
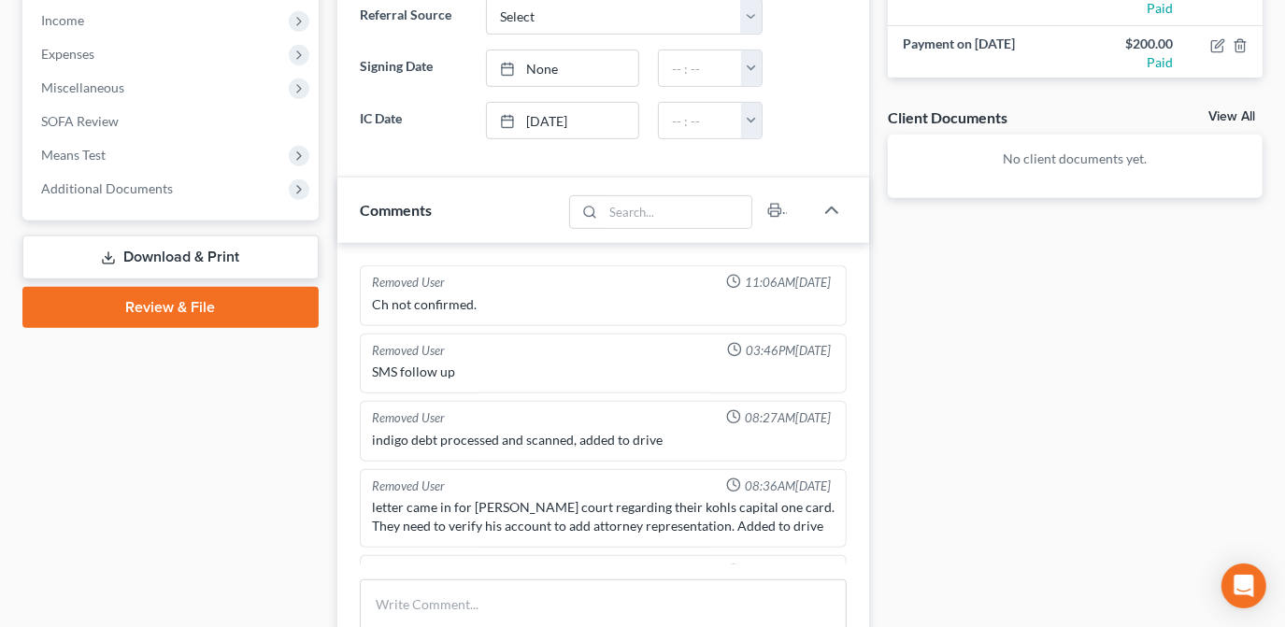
click at [795, 149] on div "Status Discharged Dismissed Filed Info Sent In Progress Lead Lost Lead Ready to…" at bounding box center [603, 50] width 532 height 254
click at [607, 123] on link "[DATE]" at bounding box center [562, 121] width 151 height 36
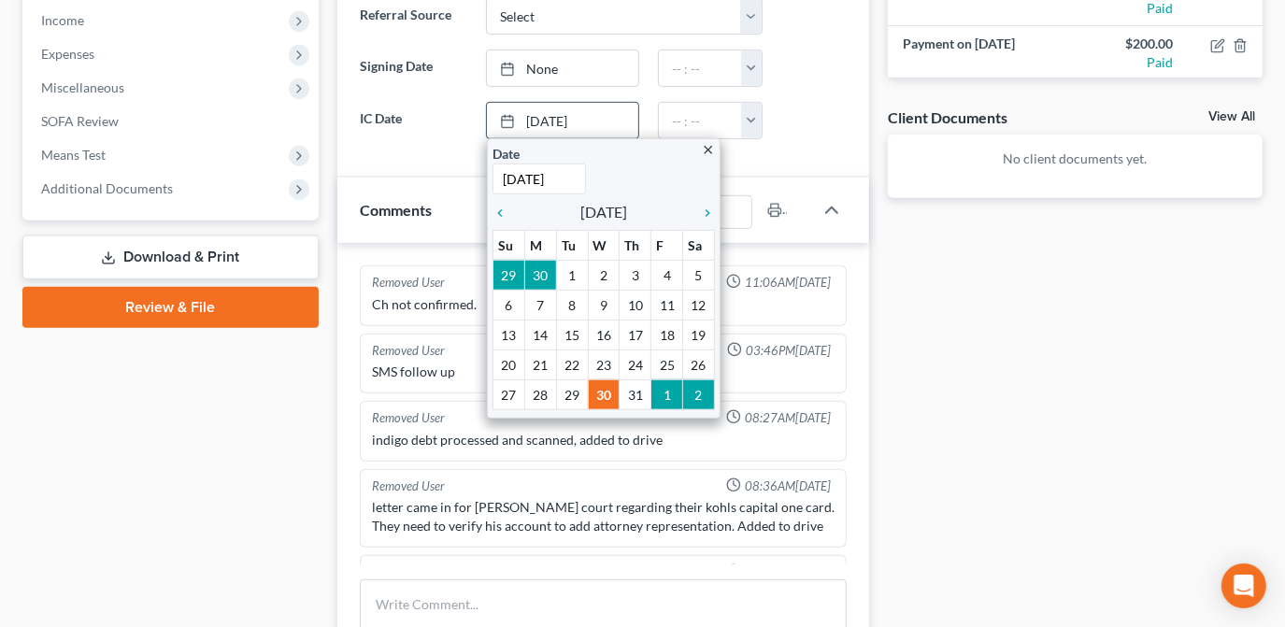
click at [528, 171] on input "[DATE]" at bounding box center [538, 178] width 93 height 31
drag, startPoint x: 531, startPoint y: 174, endPoint x: 495, endPoint y: 177, distance: 35.6
click at [480, 176] on div "Updates & News × Contact [PERSON_NAME] Court [PHONE_NUMBER] mobile [EMAIL_ADDRE…" at bounding box center [603, 254] width 532 height 1338
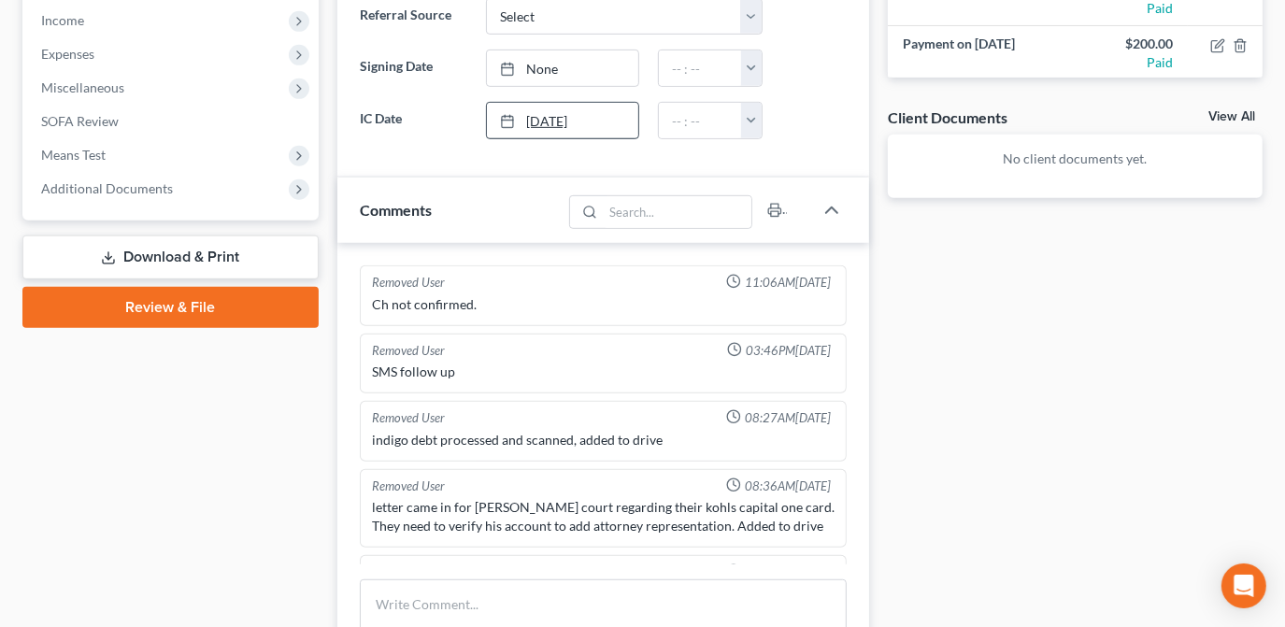
click at [590, 122] on link "[DATE]" at bounding box center [562, 121] width 151 height 36
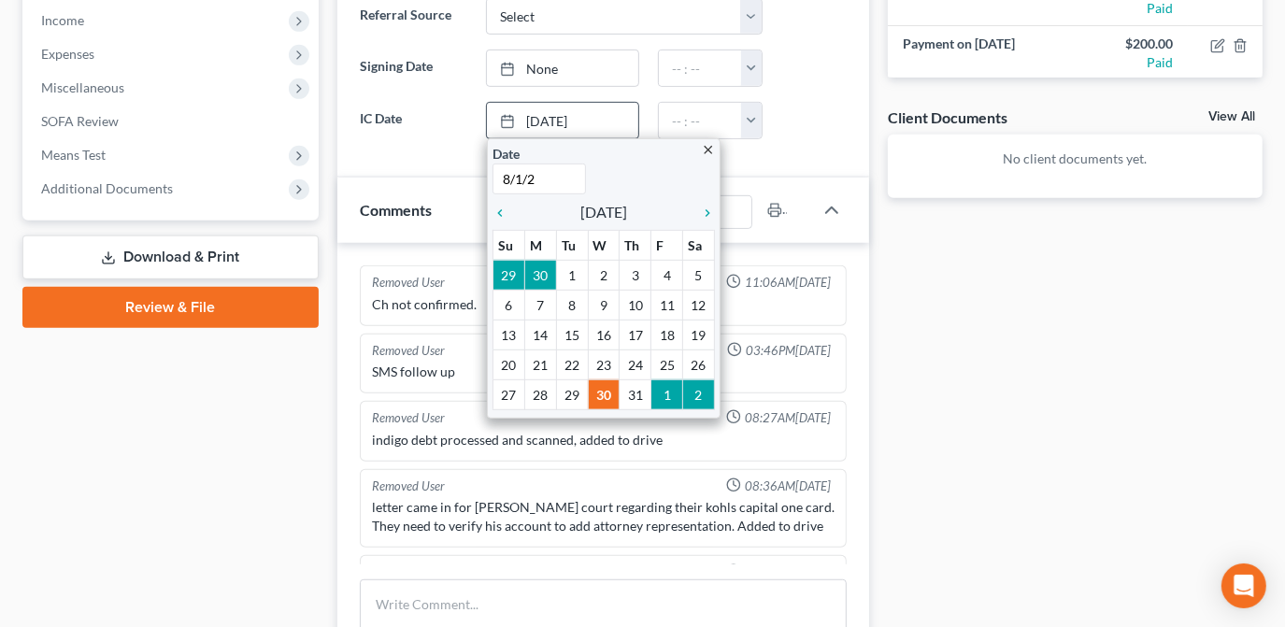
type input "[DATE]"
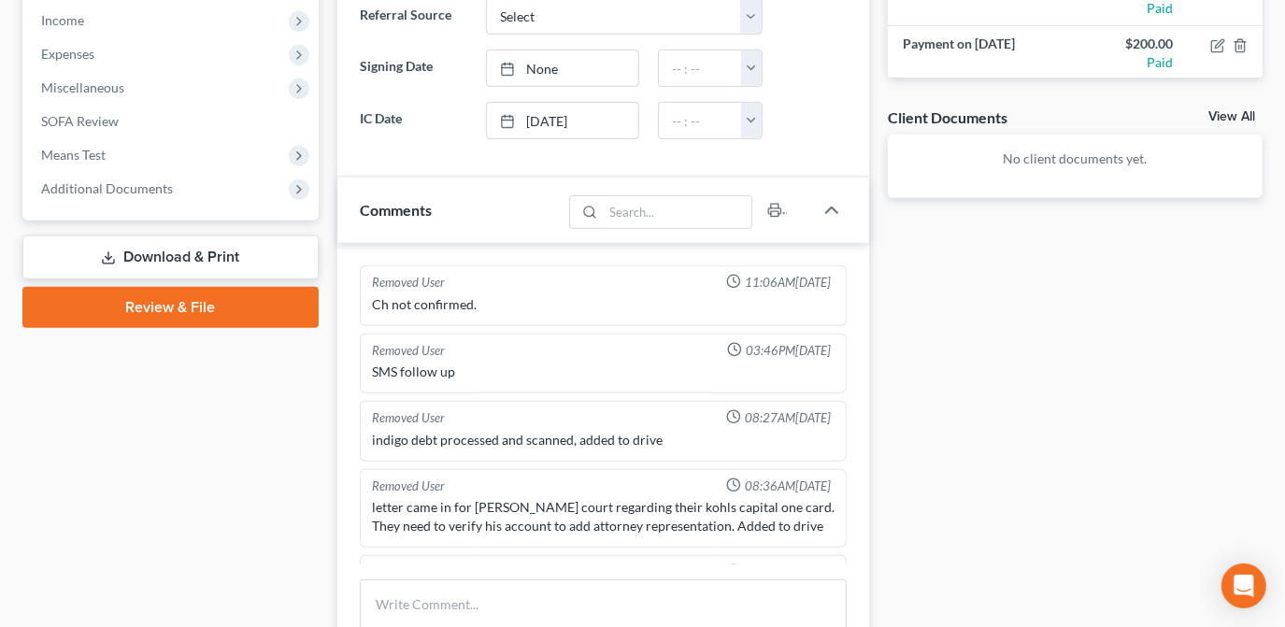
click at [1013, 307] on div "Docs Tasks Events Fees Timer 7% Completed Nothing here yet! Completed Intake Sh…" at bounding box center [1074, 254] width 393 height 1338
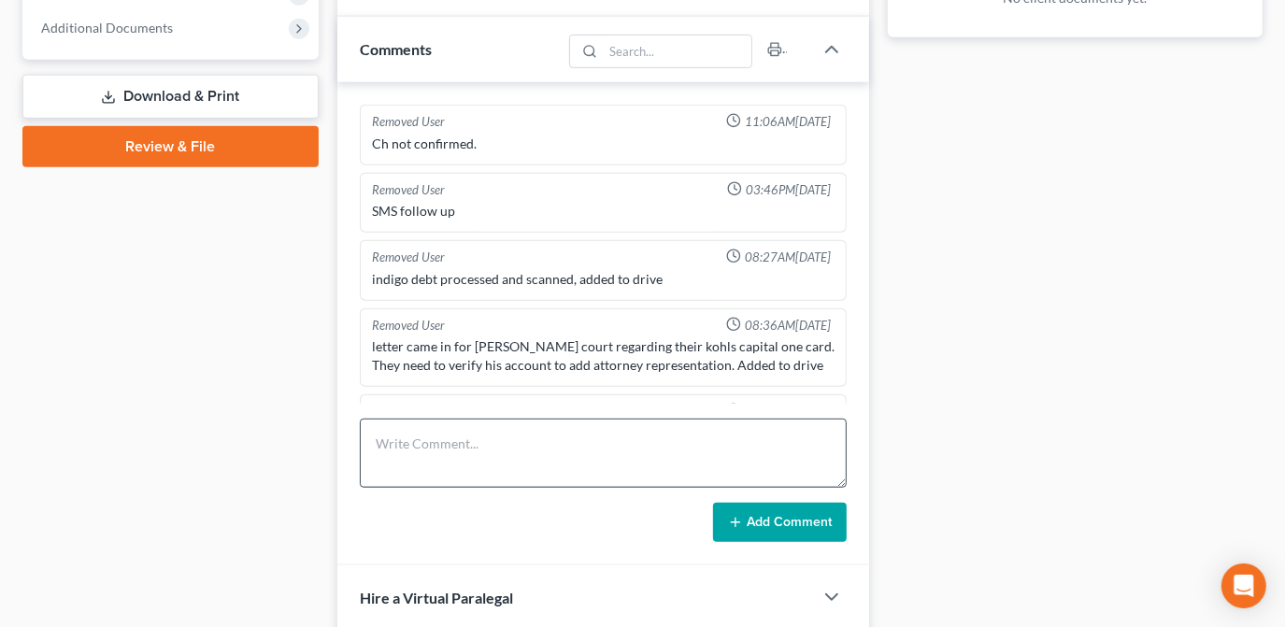
scroll to position [764, 0]
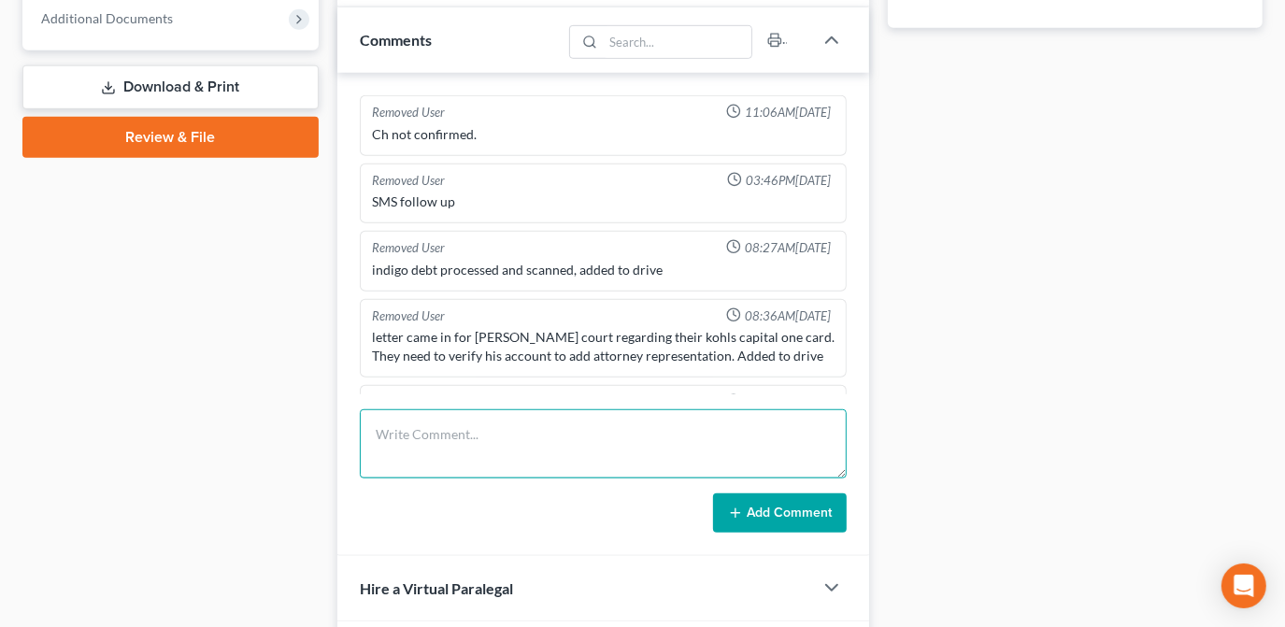
click at [659, 447] on textarea at bounding box center [603, 443] width 487 height 69
type textarea "$200 lawpay payment processed."
drag, startPoint x: 618, startPoint y: 444, endPoint x: 208, endPoint y: 427, distance: 409.6
click at [212, 430] on div "Petition Navigation Case Dashboard Payments Invoices Payments Payments Credit R…" at bounding box center [642, 84] width 1258 height 1338
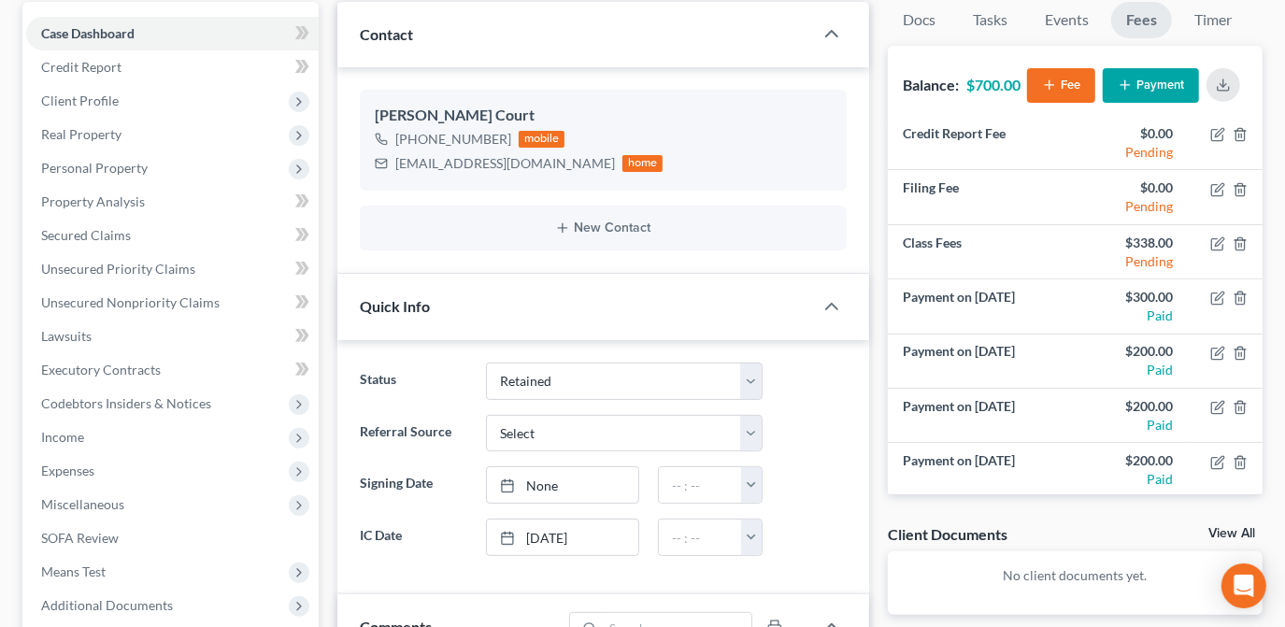
scroll to position [0, 0]
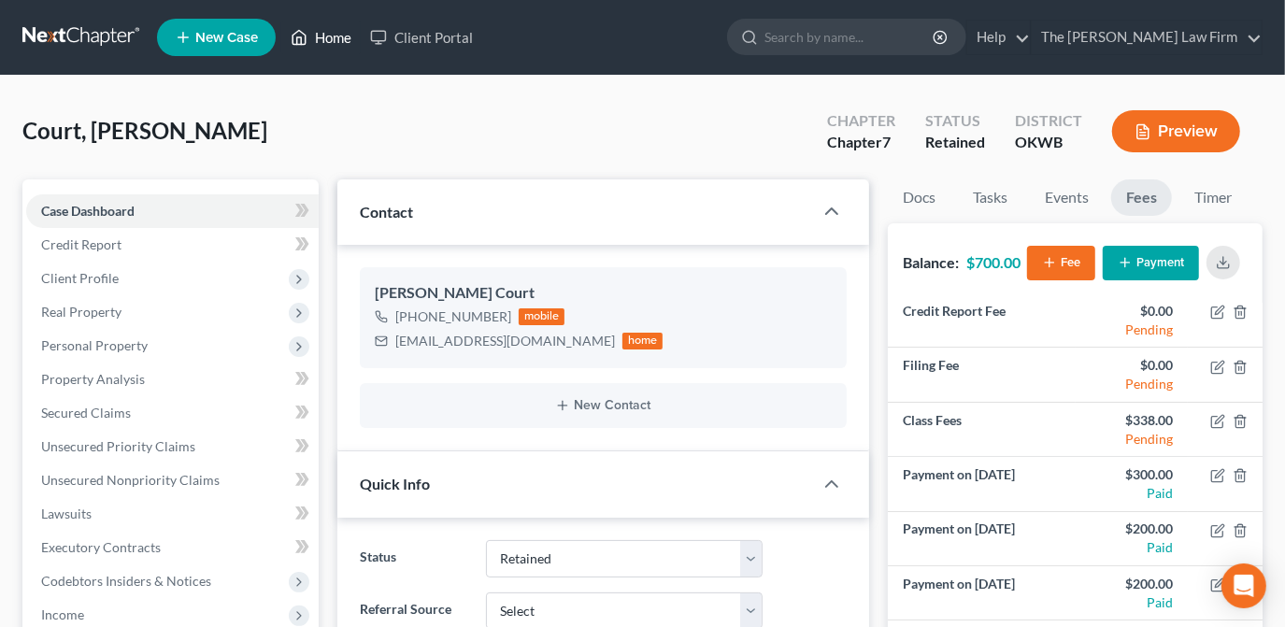
drag, startPoint x: 310, startPoint y: 39, endPoint x: 328, endPoint y: 68, distance: 34.0
click at [310, 39] on link "Home" at bounding box center [320, 38] width 79 height 34
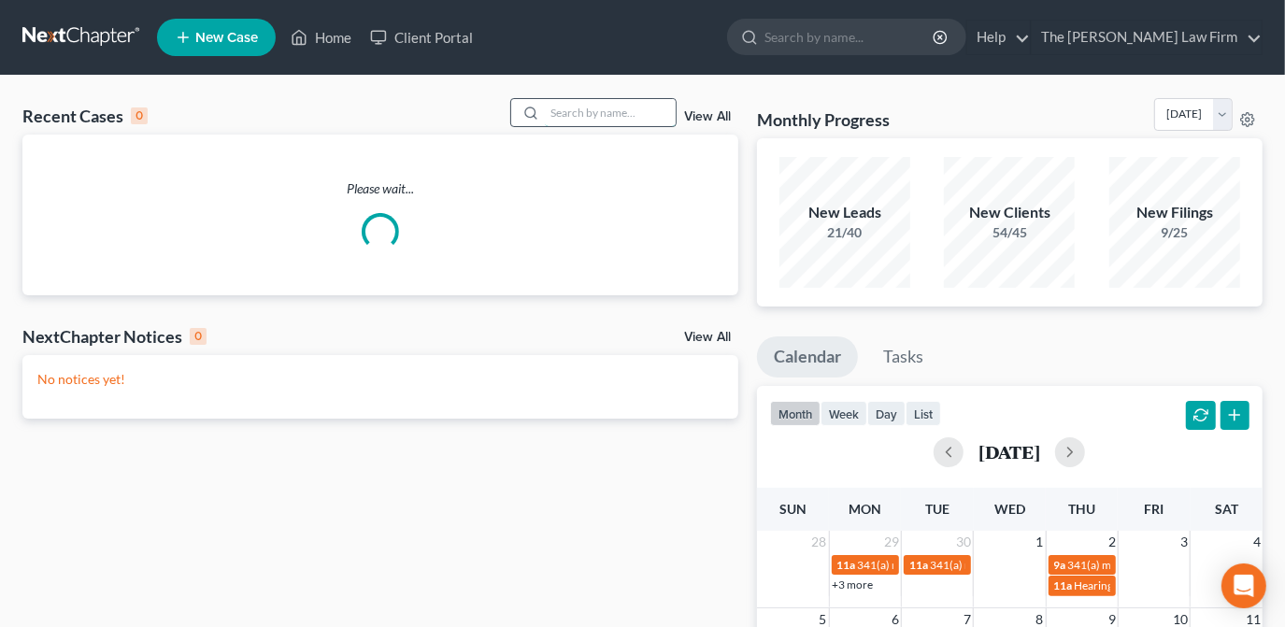
click at [553, 109] on input "search" at bounding box center [610, 112] width 131 height 27
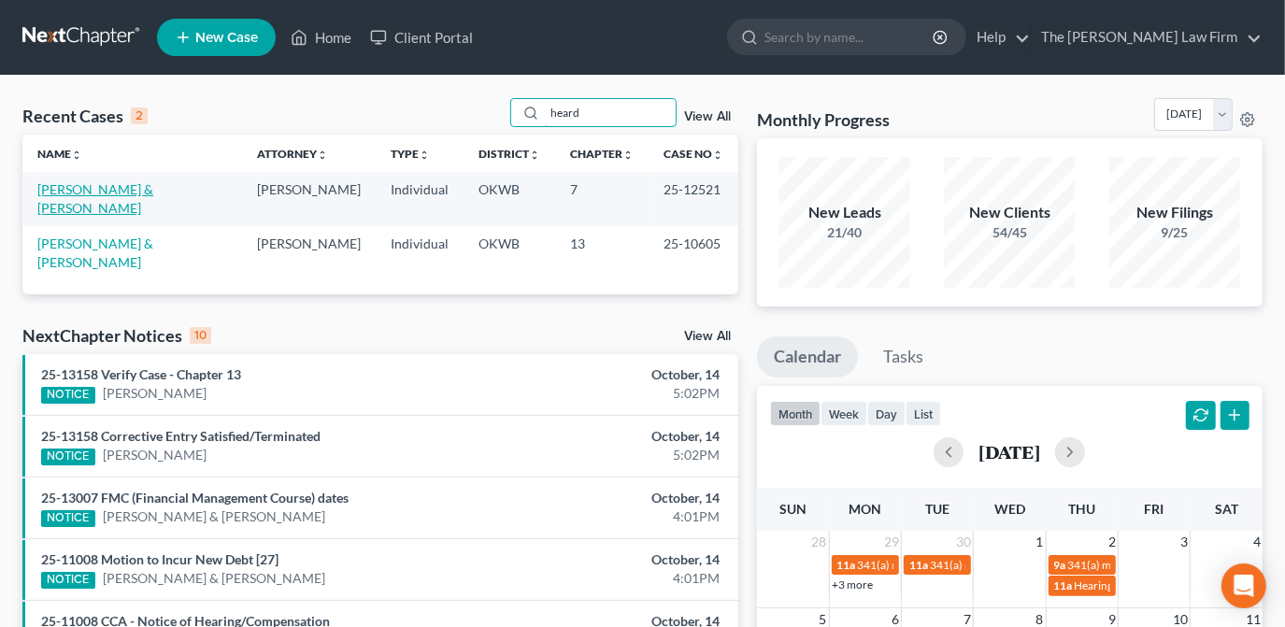
type input "heard"
click at [125, 191] on link "[PERSON_NAME] & [PERSON_NAME]" at bounding box center [95, 198] width 116 height 35
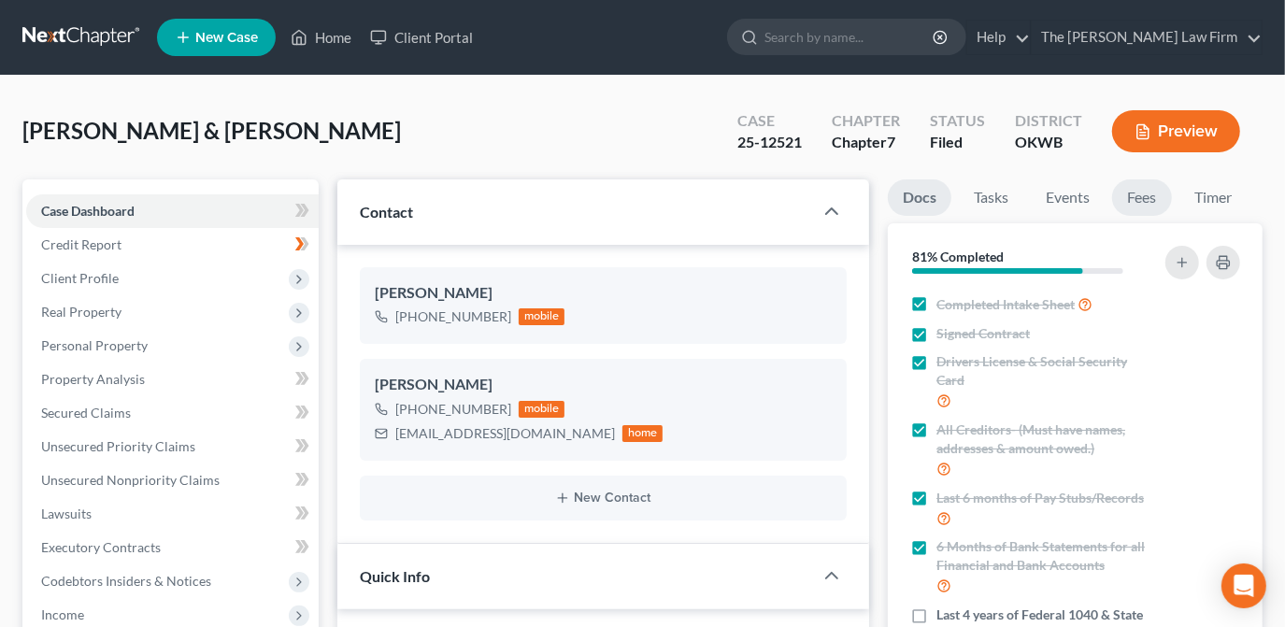
click at [1139, 190] on link "Fees" at bounding box center [1142, 197] width 60 height 36
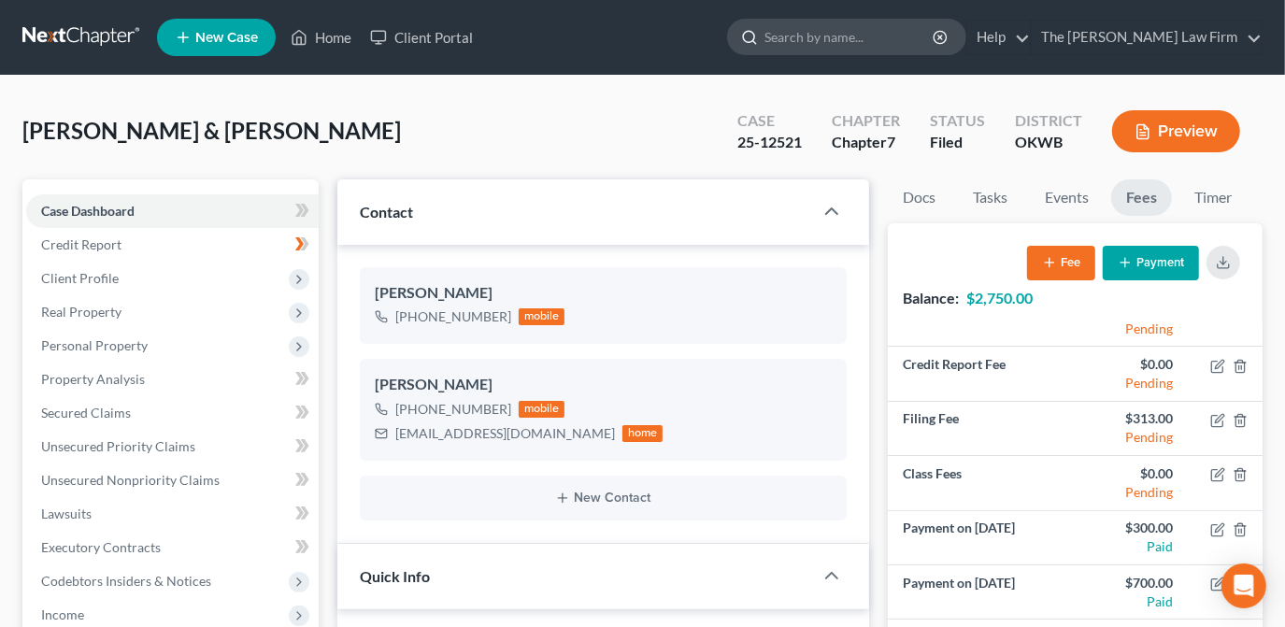
click at [910, 30] on input "search" at bounding box center [849, 37] width 171 height 35
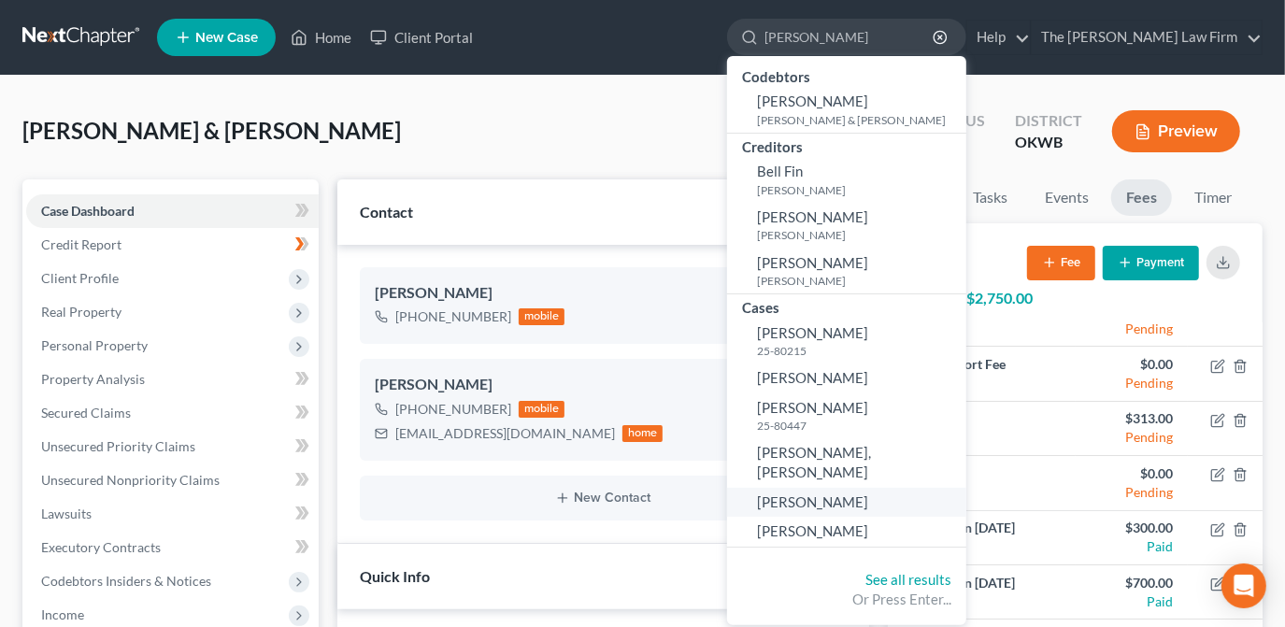
type input "[PERSON_NAME]"
click at [904, 488] on link "[PERSON_NAME]" at bounding box center [846, 502] width 239 height 29
select select "0"
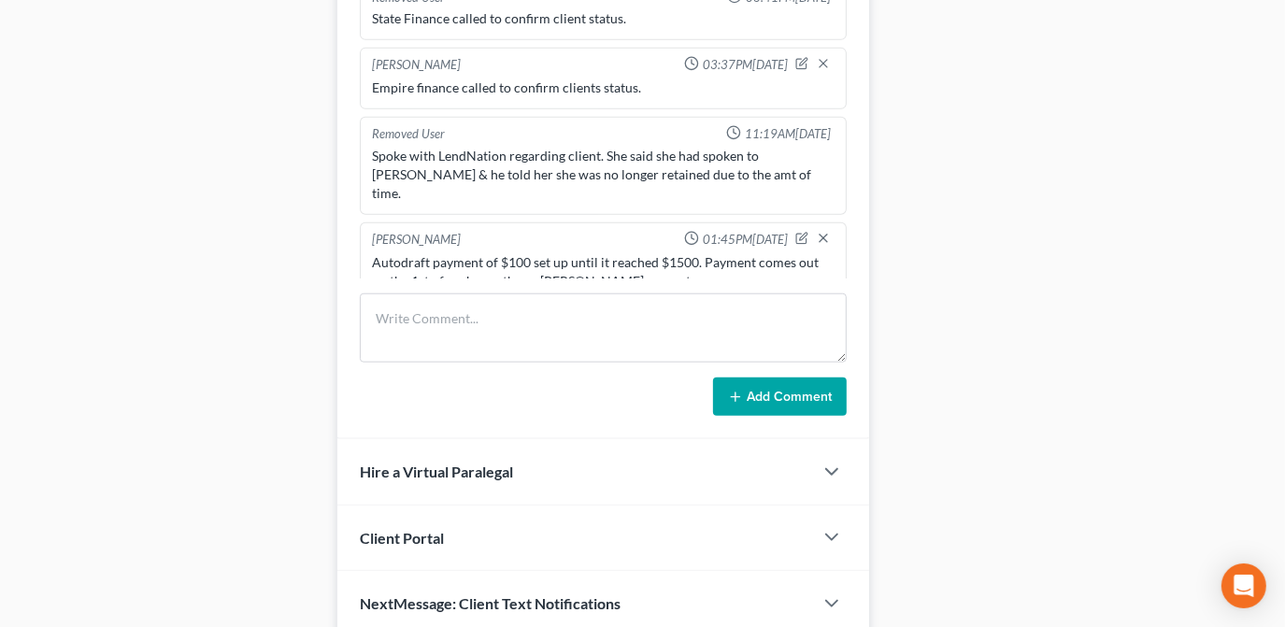
scroll to position [1103, 0]
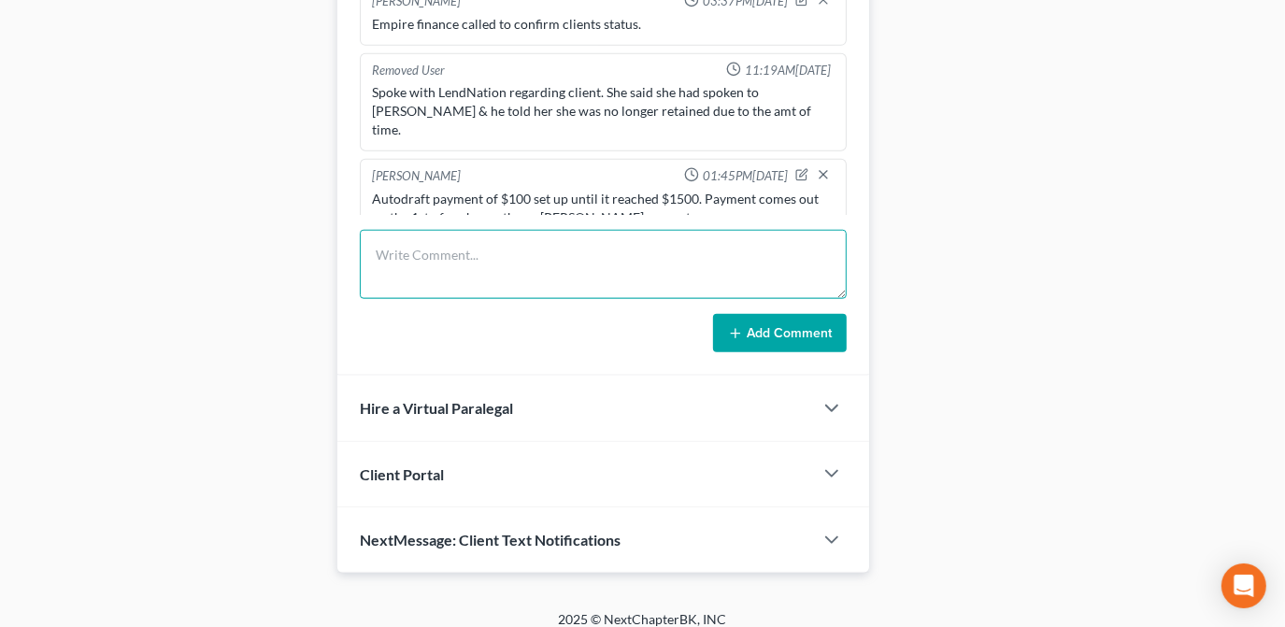
click at [485, 250] on textarea at bounding box center [603, 264] width 487 height 69
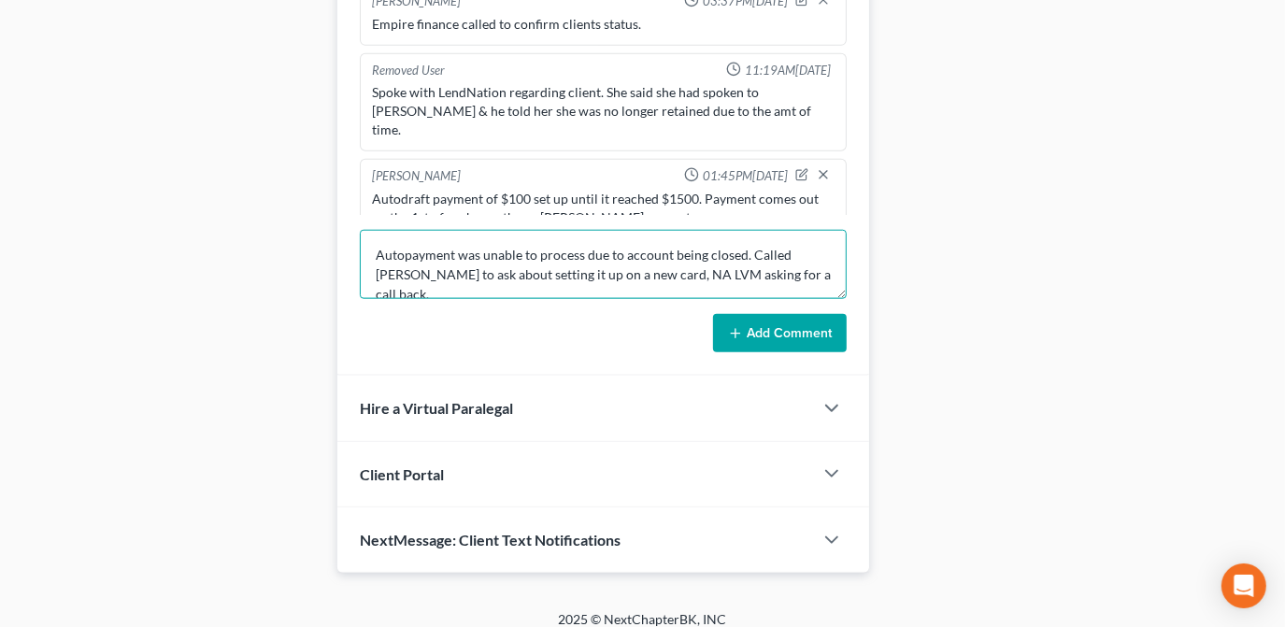
type textarea "Autopayment was unable to process due to account being closed. Called [PERSON_N…"
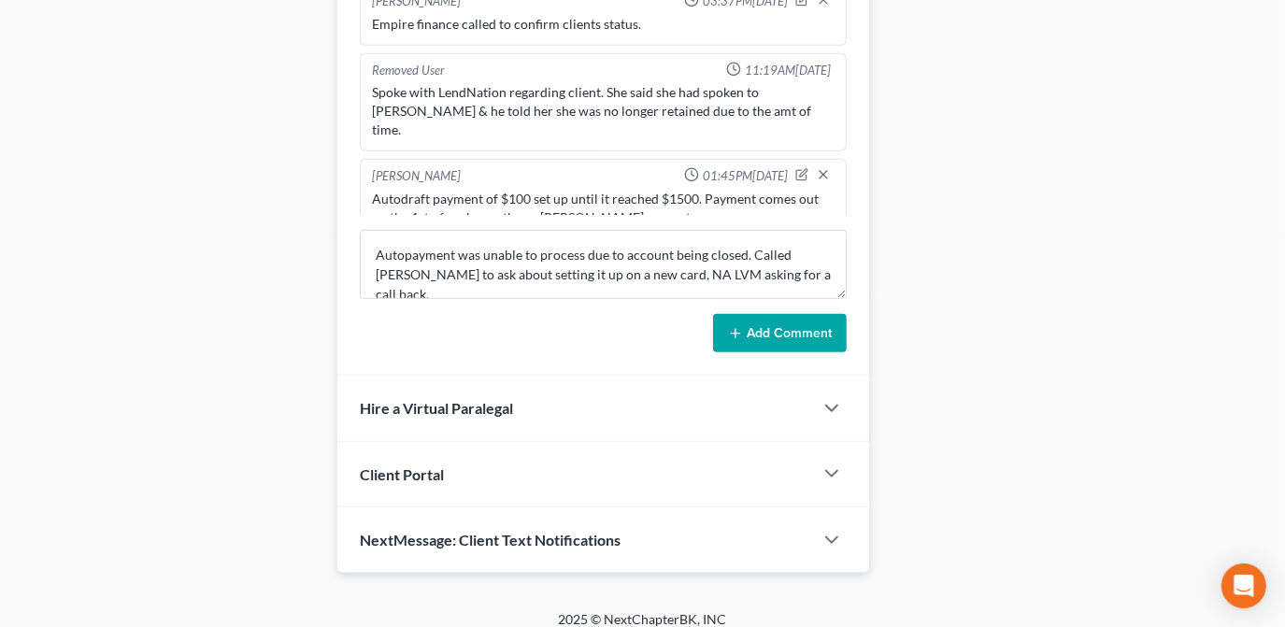
click at [806, 318] on button "Add Comment" at bounding box center [780, 333] width 134 height 39
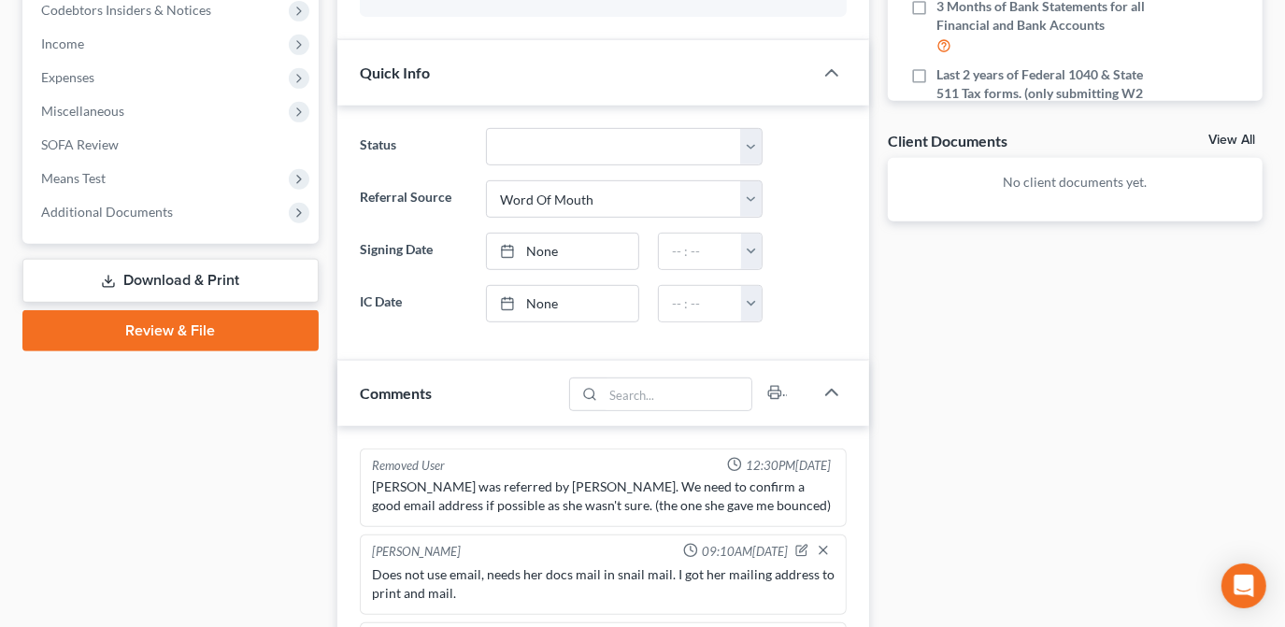
scroll to position [594, 0]
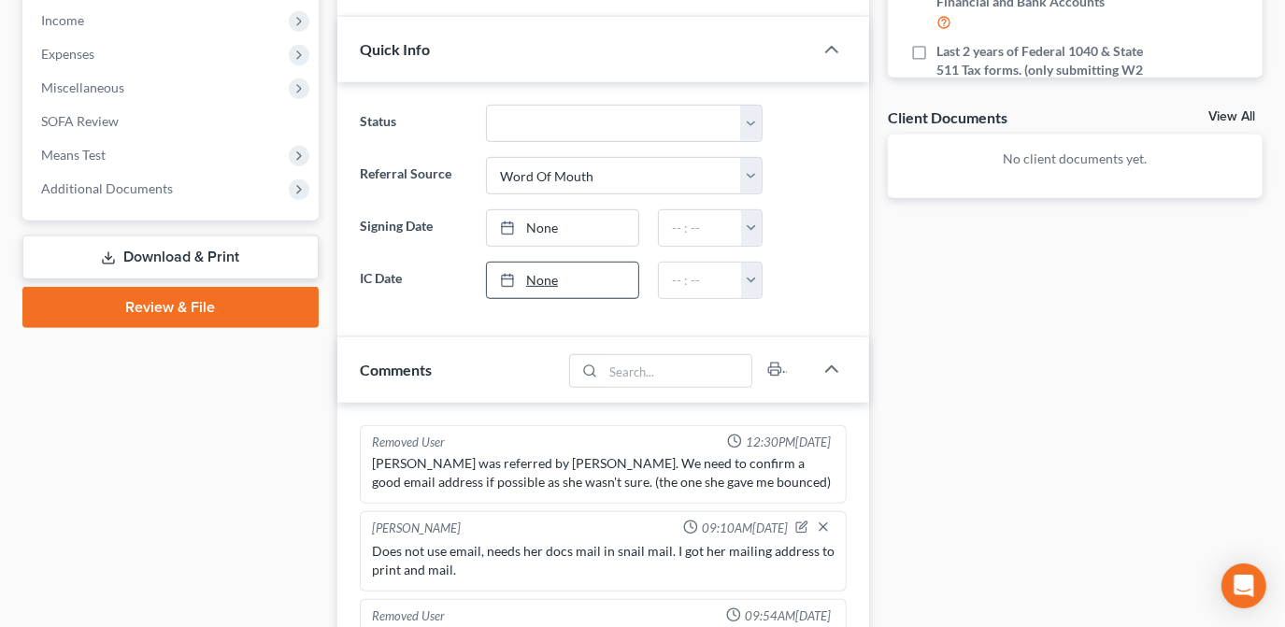
click at [564, 278] on link "None" at bounding box center [562, 281] width 151 height 36
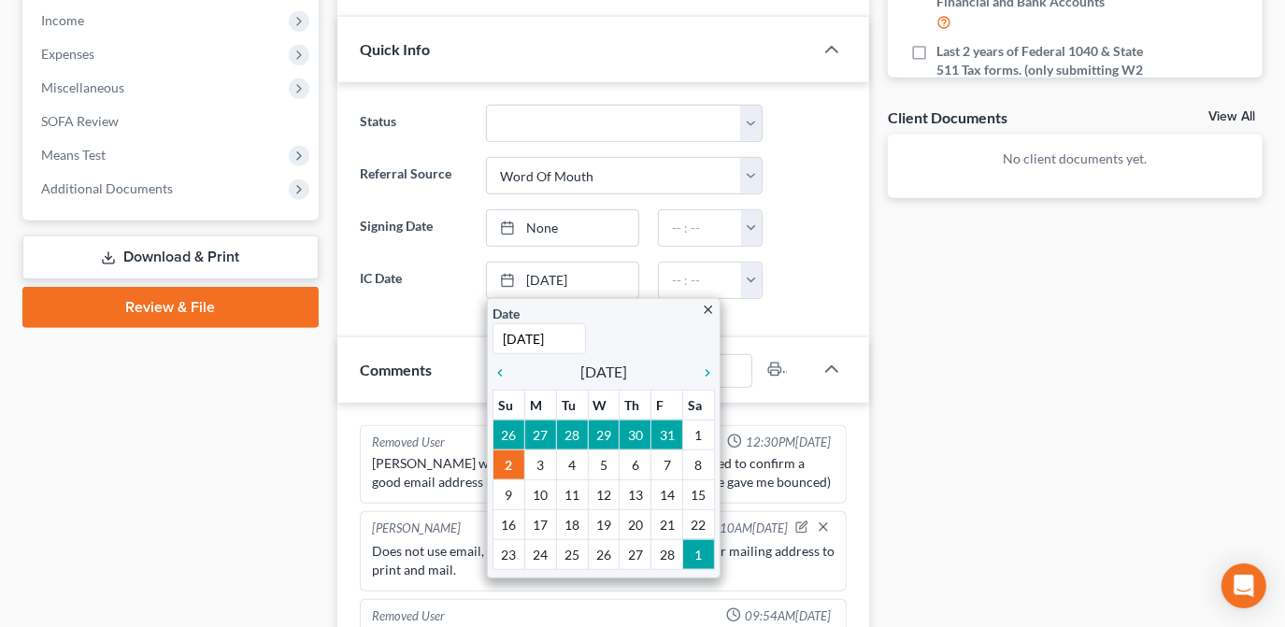
click at [918, 414] on div "Docs Tasks Events Fees Timer 7% Completed Nothing here yet! Completed Intake Sh…" at bounding box center [1074, 334] width 393 height 1498
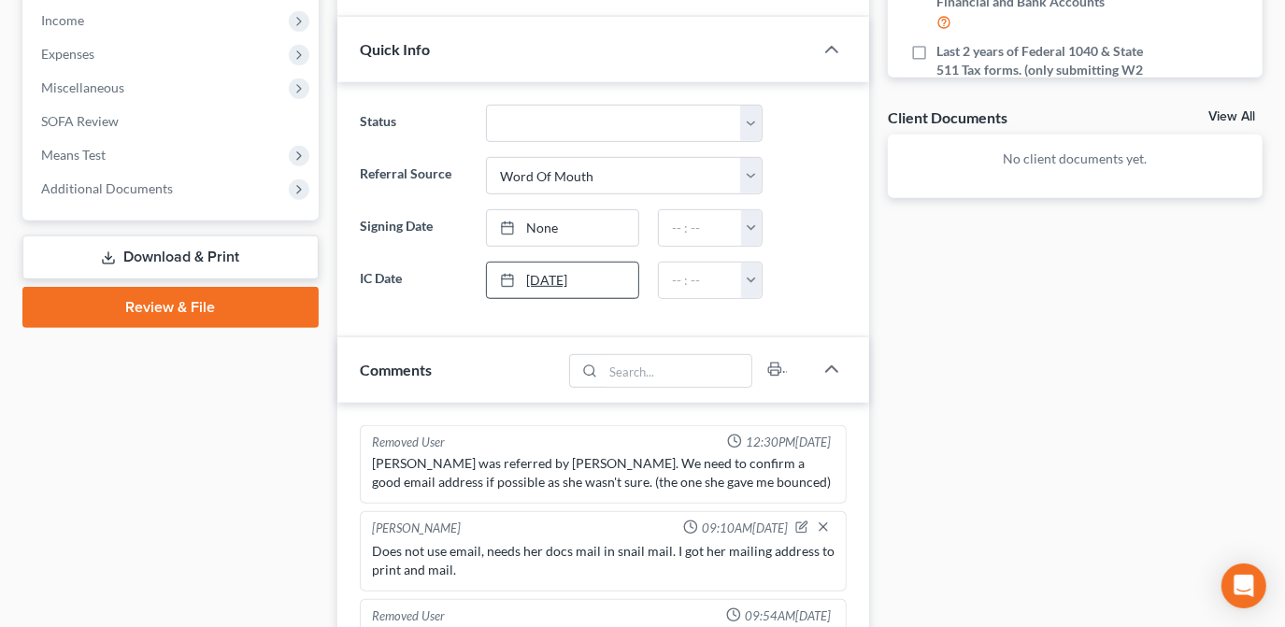
click at [601, 281] on link "[DATE]" at bounding box center [562, 281] width 151 height 36
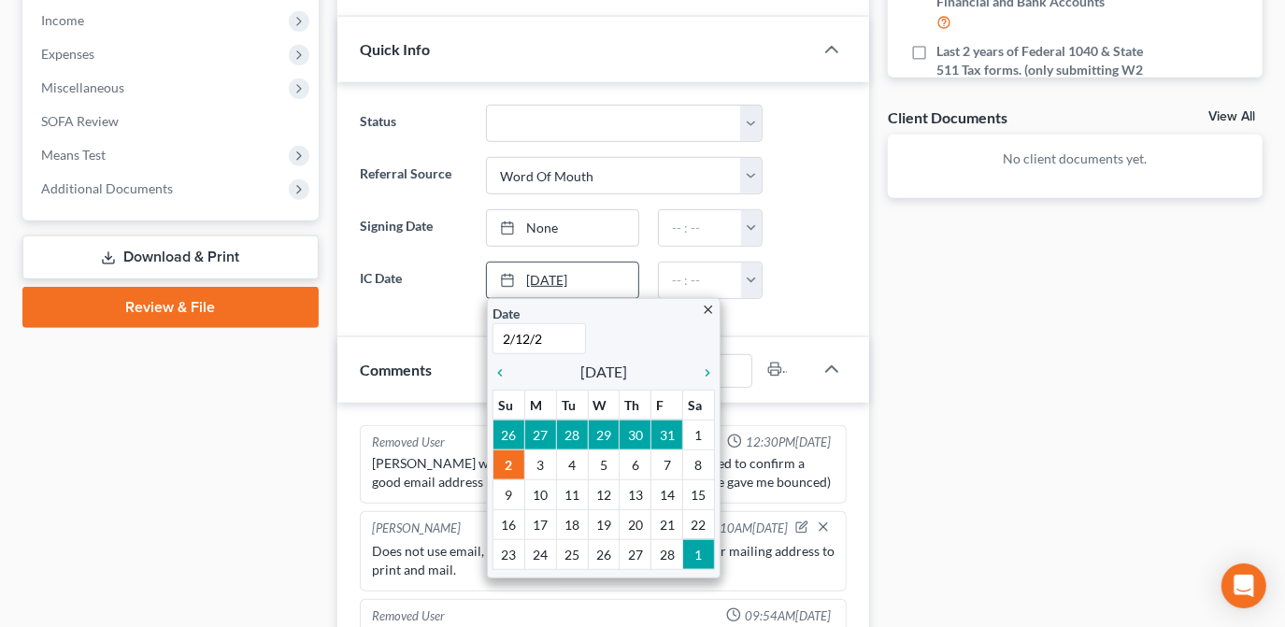
type input "[DATE]"
